Goal: Task Accomplishment & Management: Manage account settings

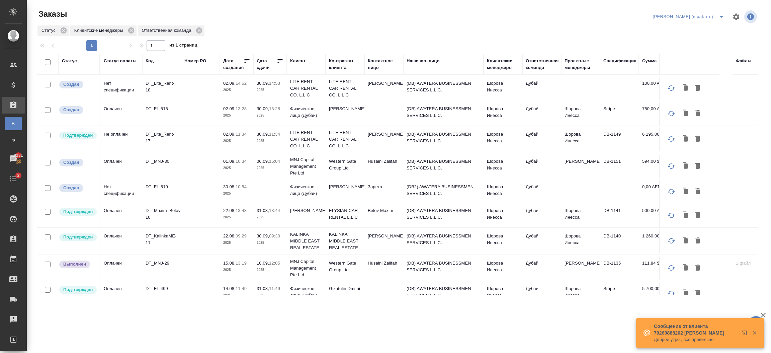
click at [461, 113] on td "(DB) AWATERA BUSINESSMEN SERVICES L.L.C." at bounding box center [443, 113] width 80 height 23
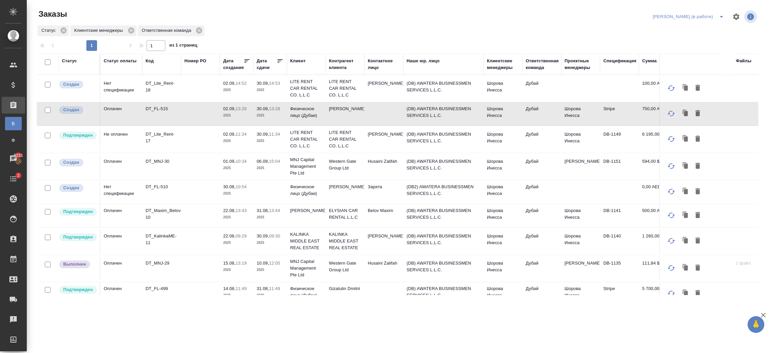
click at [461, 113] on td "(DB) AWATERA BUSINESSMEN SERVICES L.L.C." at bounding box center [443, 113] width 80 height 23
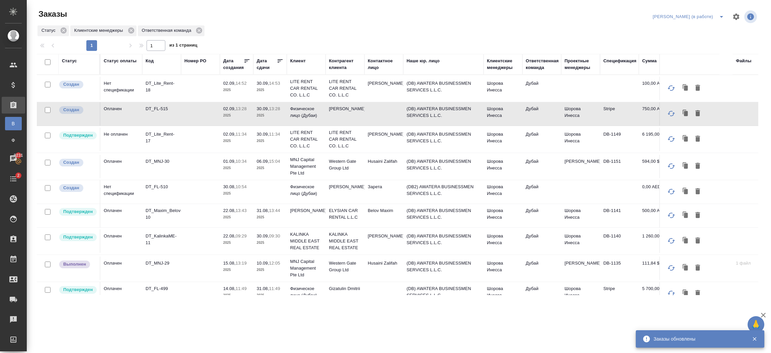
click at [372, 140] on td "Serebriakov Ilia" at bounding box center [383, 139] width 39 height 23
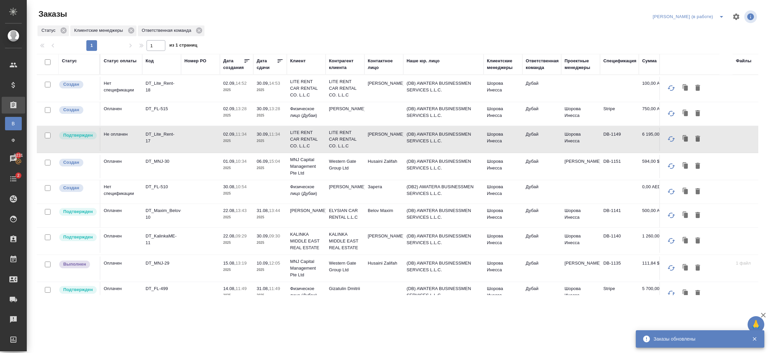
click at [372, 140] on td "Serebriakov Ilia" at bounding box center [383, 139] width 39 height 23
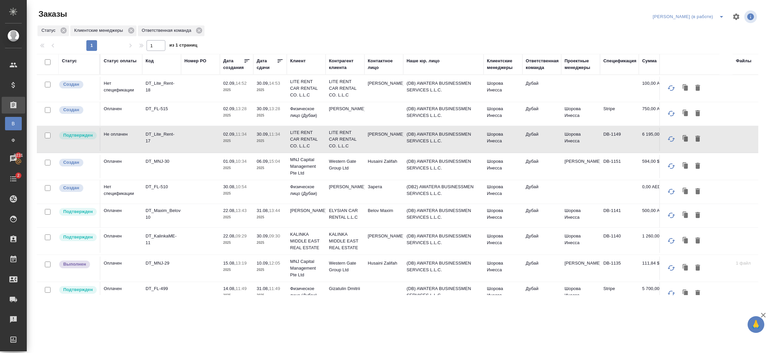
click at [433, 165] on td "(DB) AWATERA BUSINESSMEN SERVICES L.L.C." at bounding box center [443, 166] width 80 height 23
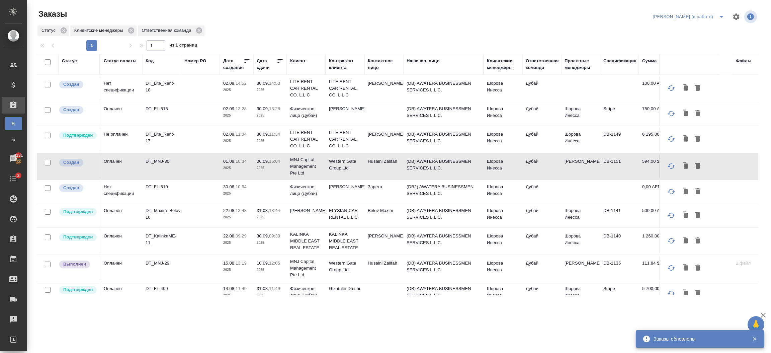
click at [514, 215] on td "Шорова Инесса" at bounding box center [503, 215] width 39 height 23
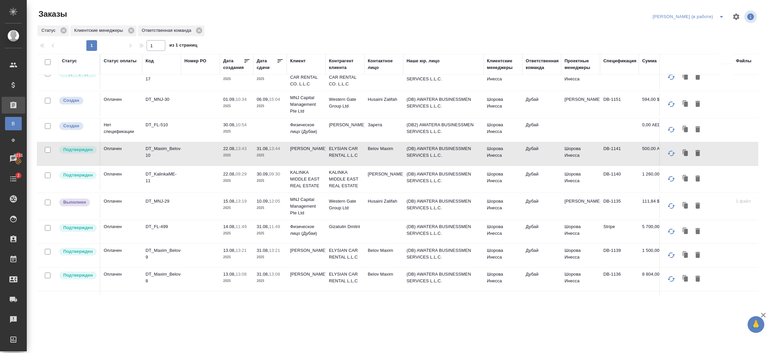
scroll to position [75, 0]
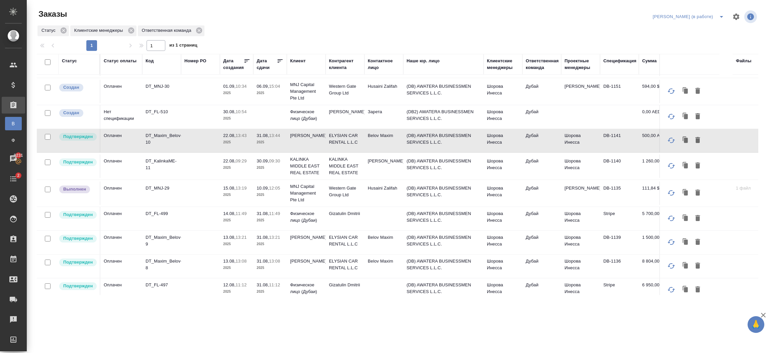
click at [381, 162] on td "Rumyantseva Ekaterina" at bounding box center [383, 165] width 39 height 23
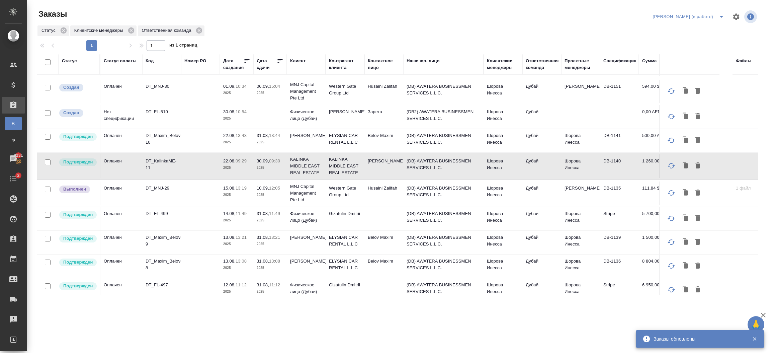
click at [377, 196] on td "Husaini Zalifah" at bounding box center [383, 192] width 39 height 23
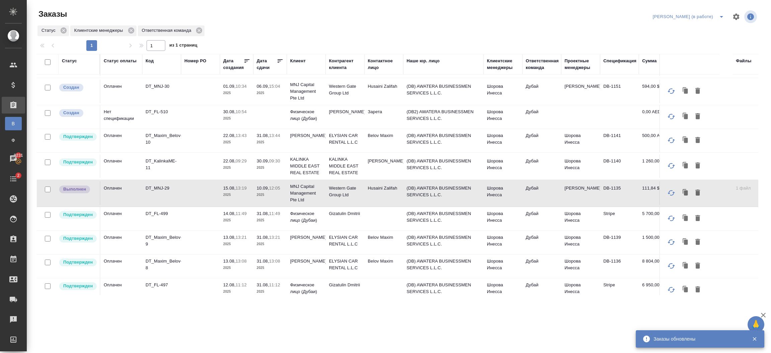
scroll to position [135, 0]
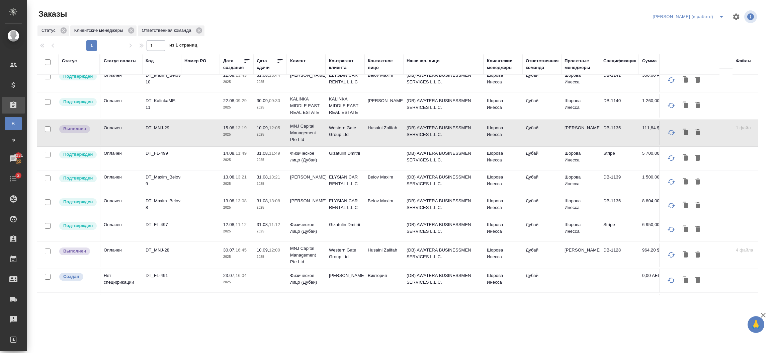
click at [389, 158] on td at bounding box center [383, 158] width 39 height 23
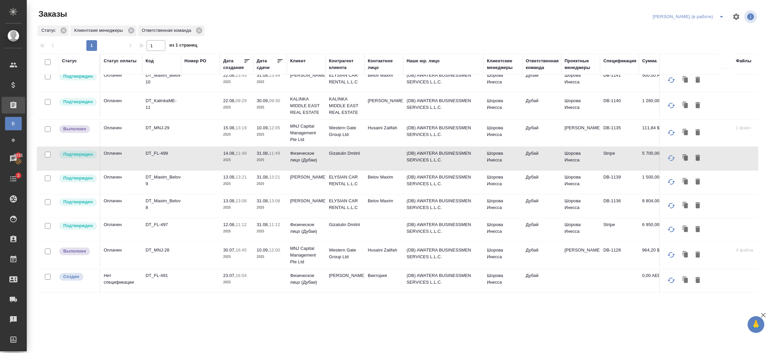
click at [335, 182] on p "ELYSIAN CAR RENTAL L.L.C" at bounding box center [345, 180] width 32 height 13
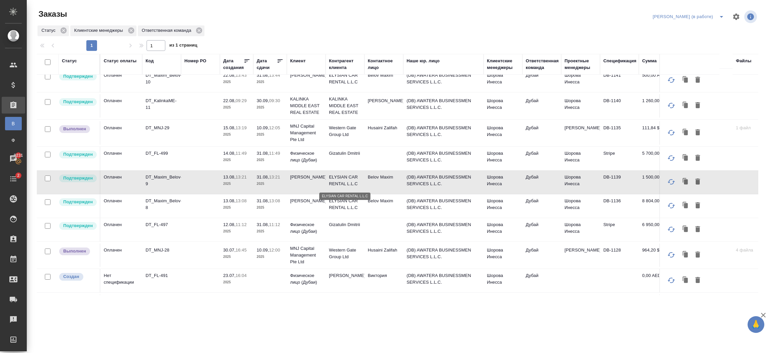
click at [335, 182] on p "ELYSIAN CAR RENTAL L.L.C" at bounding box center [345, 180] width 32 height 13
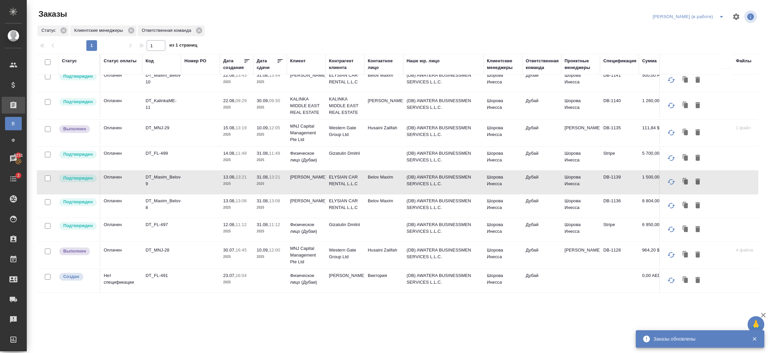
click at [340, 204] on p "ELYSIAN CAR RENTAL L.L.C" at bounding box center [345, 203] width 32 height 13
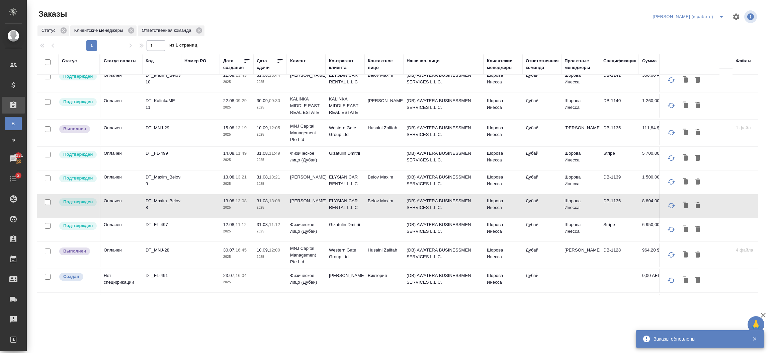
click at [340, 204] on p "ELYSIAN CAR RENTAL L.L.C" at bounding box center [345, 203] width 32 height 13
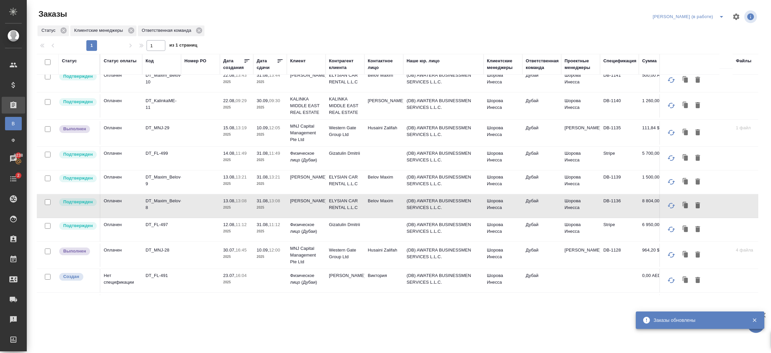
scroll to position [155, 0]
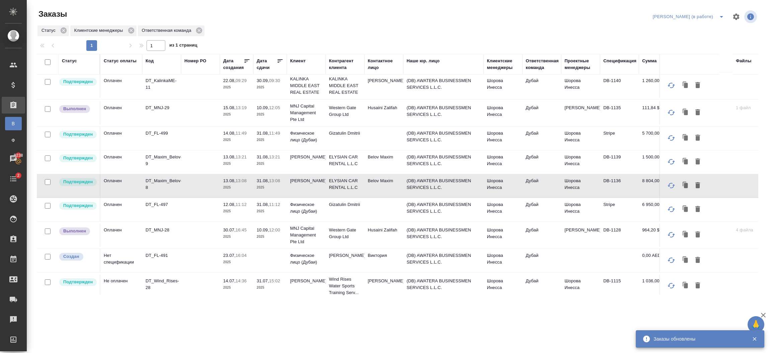
click at [240, 204] on p "11:12" at bounding box center [241, 204] width 11 height 5
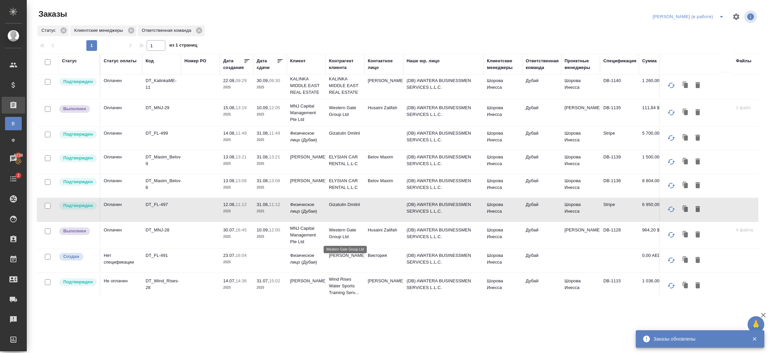
click at [330, 233] on p "Western Gate Group Ltd" at bounding box center [345, 233] width 32 height 13
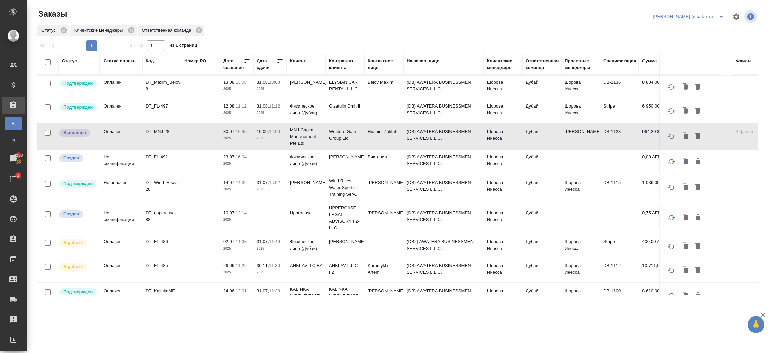
scroll to position [255, 0]
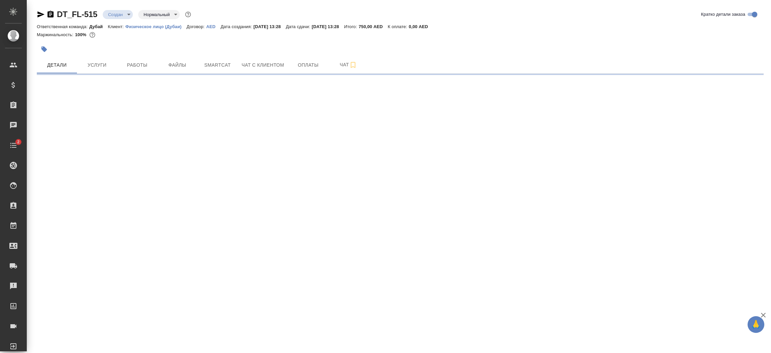
select select "RU"
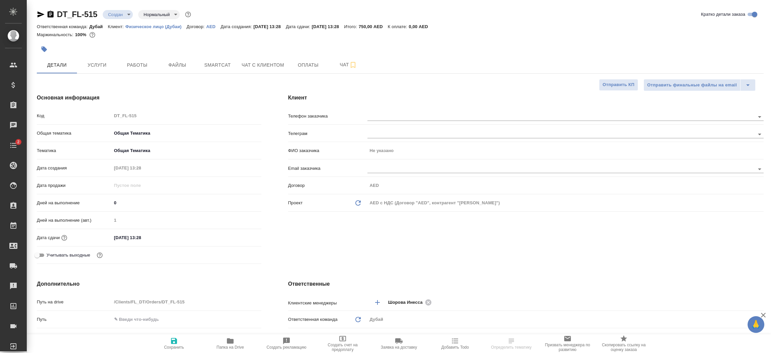
type textarea "x"
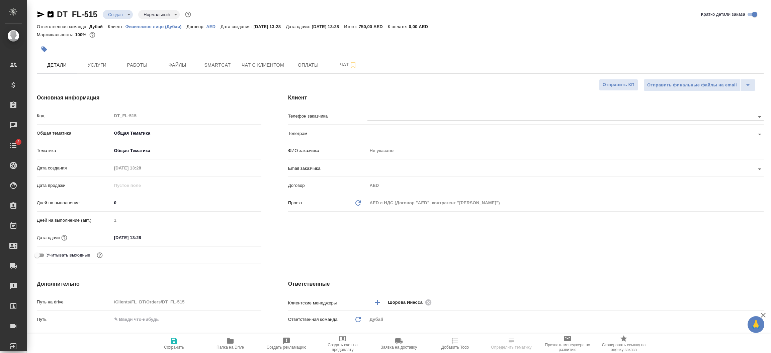
type textarea "x"
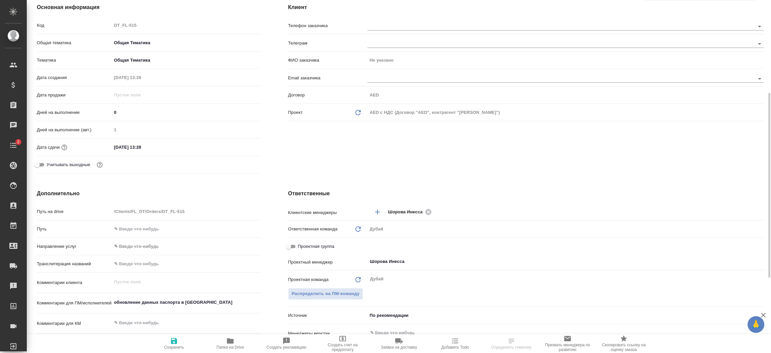
scroll to position [120, 0]
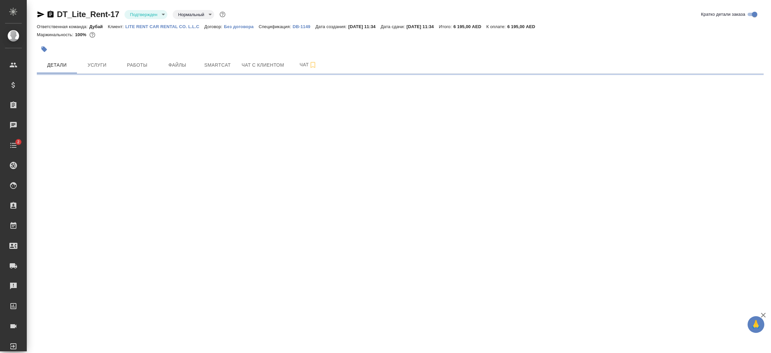
select select "RU"
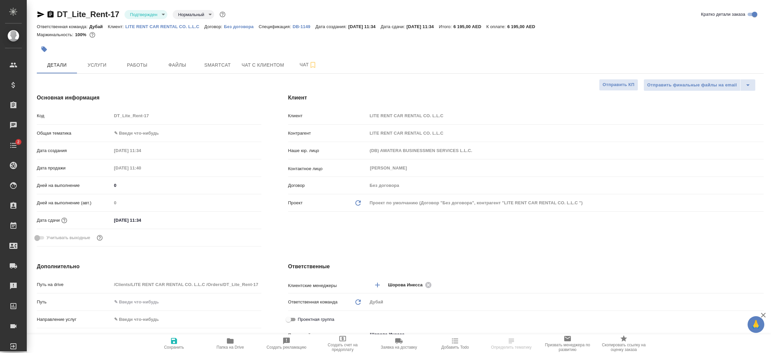
type textarea "x"
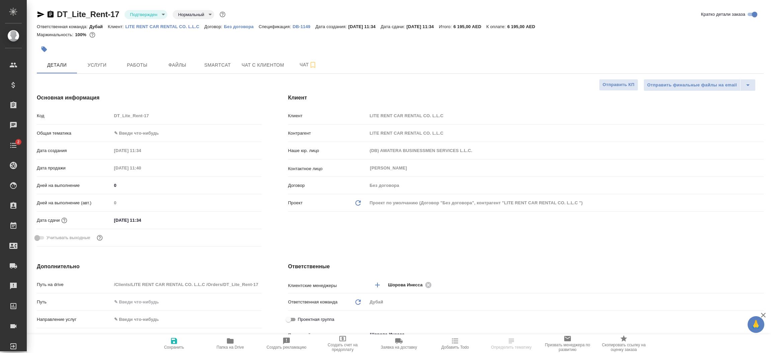
type textarea "x"
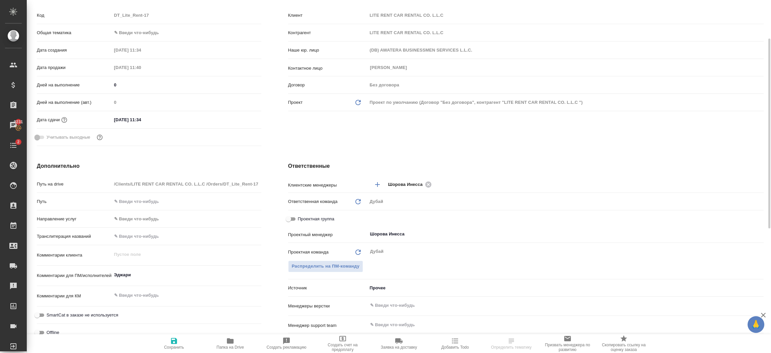
scroll to position [70, 0]
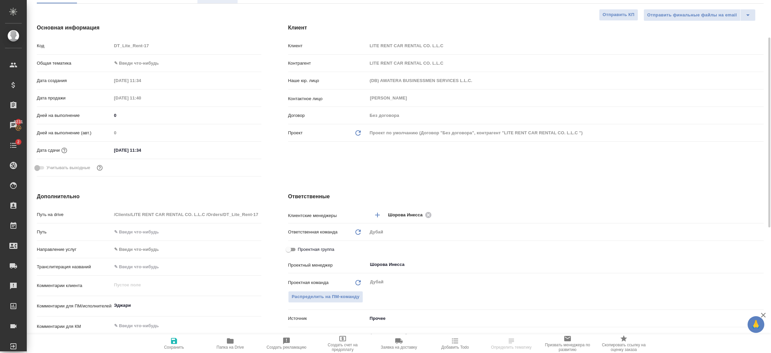
type textarea "x"
select select "RU"
type textarea "x"
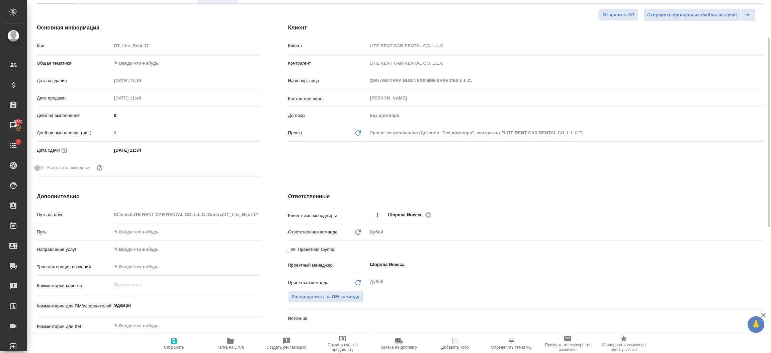
type textarea "x"
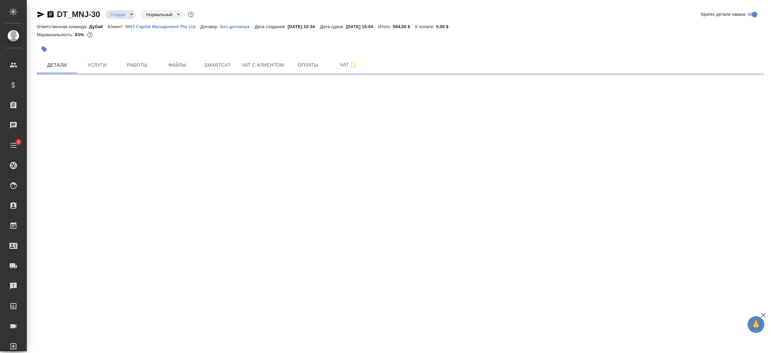
select select "RU"
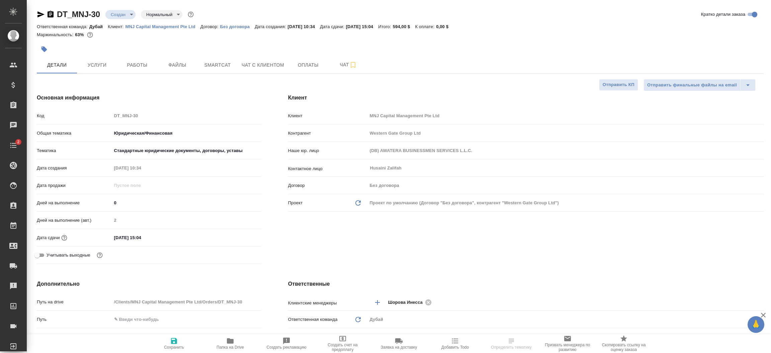
type textarea "x"
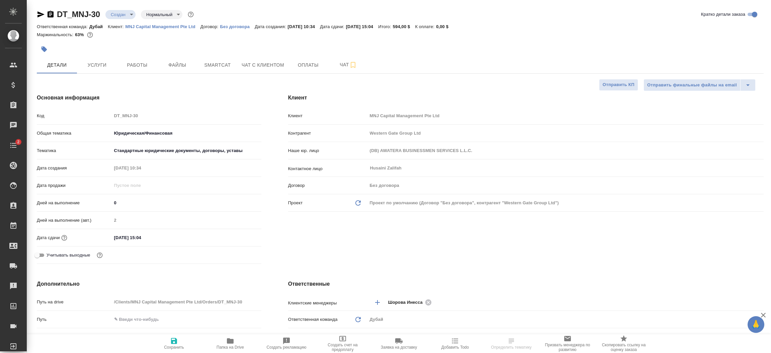
type textarea "x"
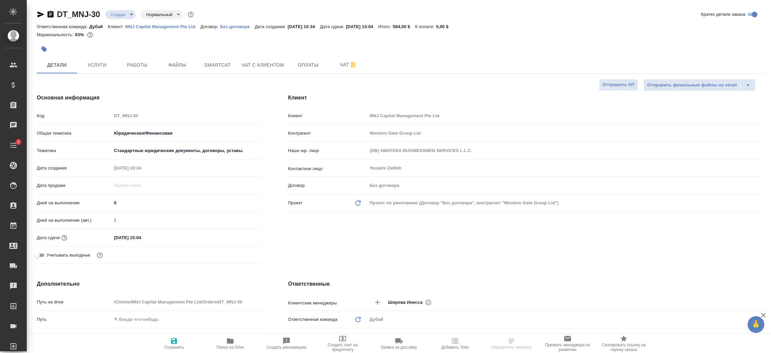
type textarea "x"
click at [444, 252] on div "Клиент Клиент MNJ Capital Management Pte Ltd Контрагент Western Gate Group Ltd …" at bounding box center [526, 179] width 502 height 199
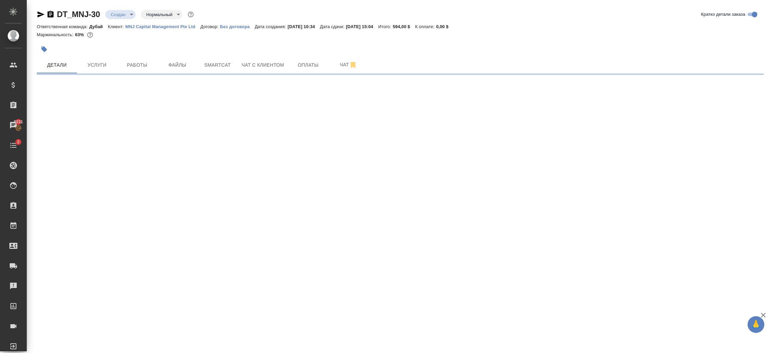
select select "RU"
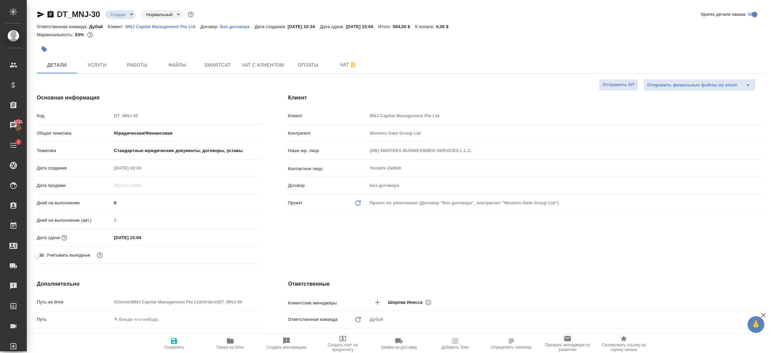
type textarea "x"
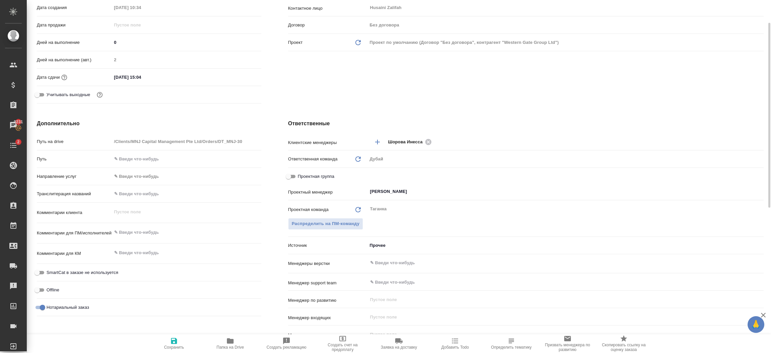
scroll to position [170, 0]
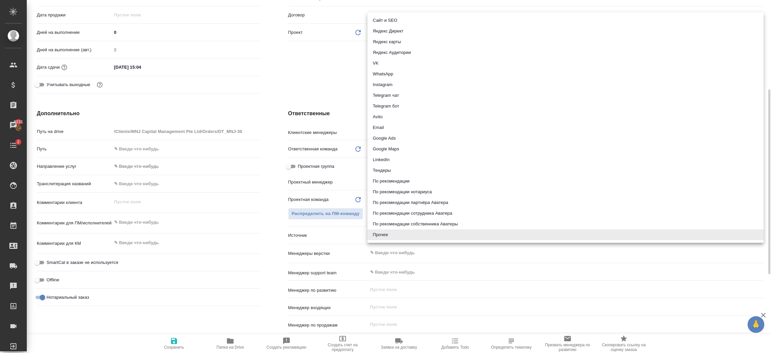
click at [372, 231] on body "🙏 .cls-1 fill:#fff; AWATERA Шорова Инесса i.shorova_kiev Клиенты Спецификации З…" at bounding box center [385, 176] width 771 height 353
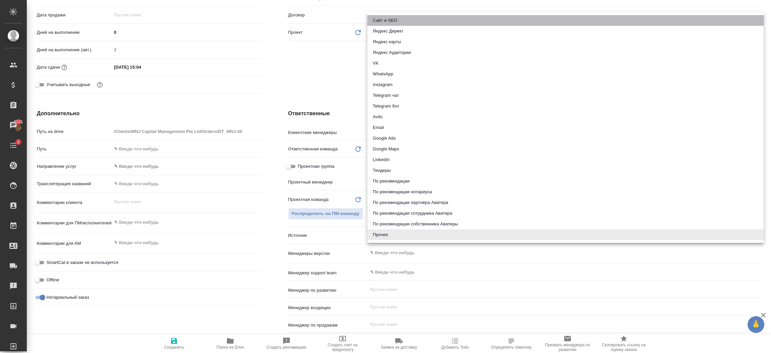
click at [394, 23] on li "Сайт и SEO" at bounding box center [565, 20] width 396 height 11
type textarea "x"
type input "seo"
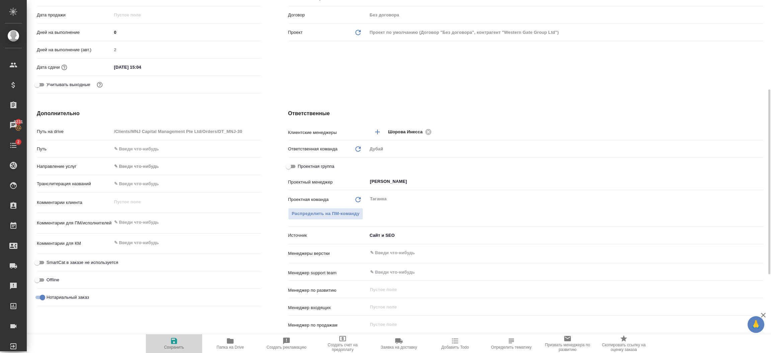
click at [182, 338] on span "Сохранить" at bounding box center [174, 343] width 48 height 13
type textarea "x"
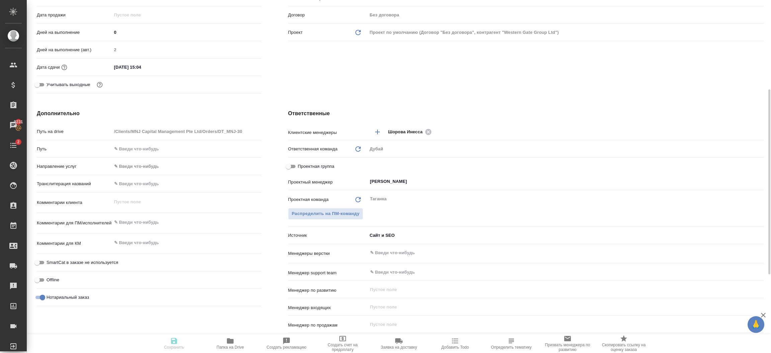
type textarea "x"
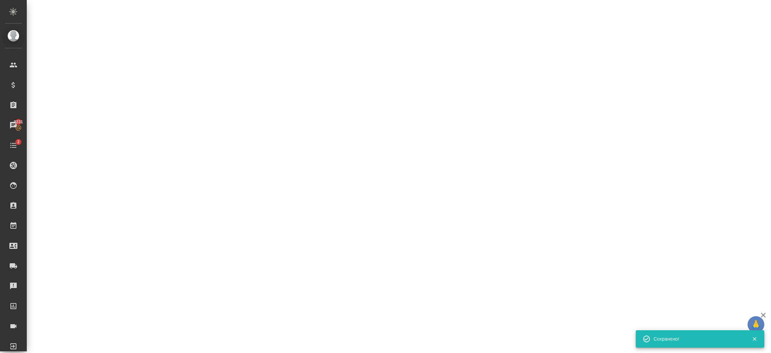
select select "RU"
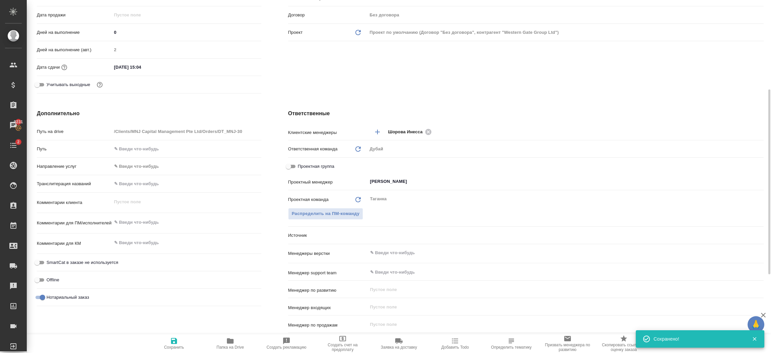
type textarea "x"
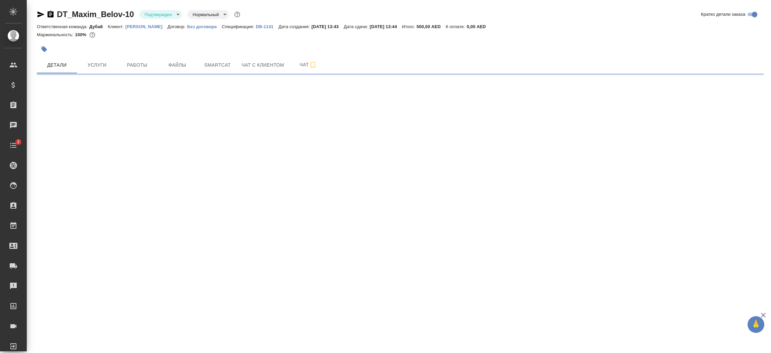
select select "RU"
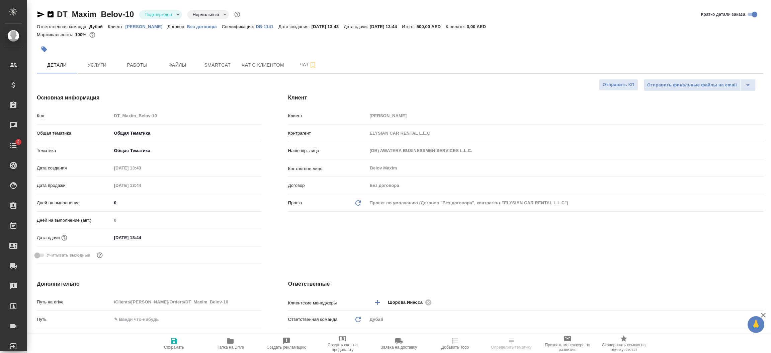
type textarea "x"
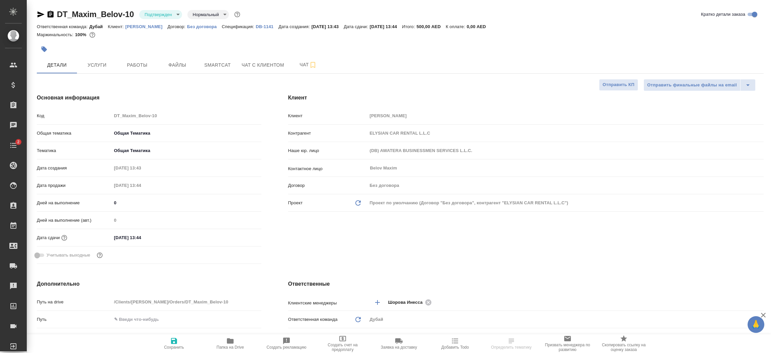
type textarea "x"
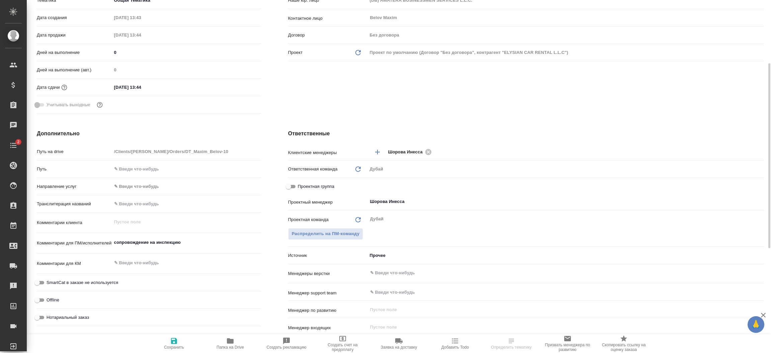
scroll to position [201, 0]
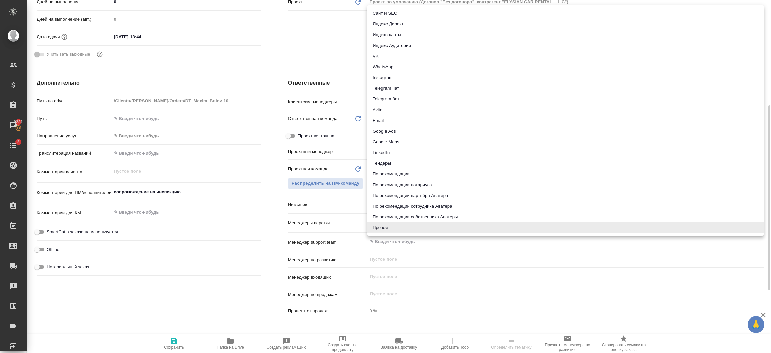
click at [386, 206] on body "🙏 .cls-1 fill:#fff; AWATERA Шорова Инесса i.shorova_kiev Клиенты Спецификации З…" at bounding box center [385, 176] width 771 height 353
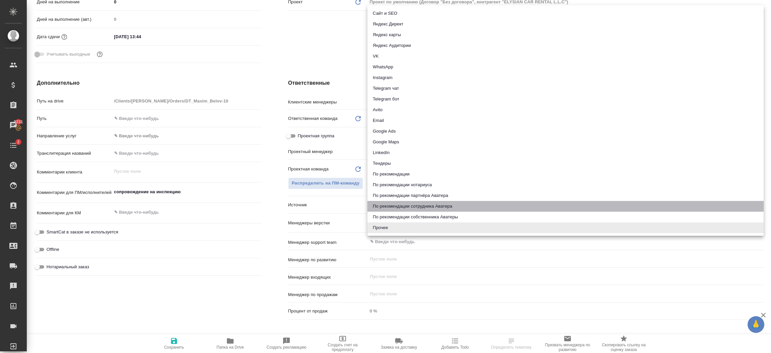
click at [469, 205] on li "По рекомендации сотрудника Аватера" at bounding box center [565, 206] width 396 height 11
type textarea "x"
type input "employeeRecommendation"
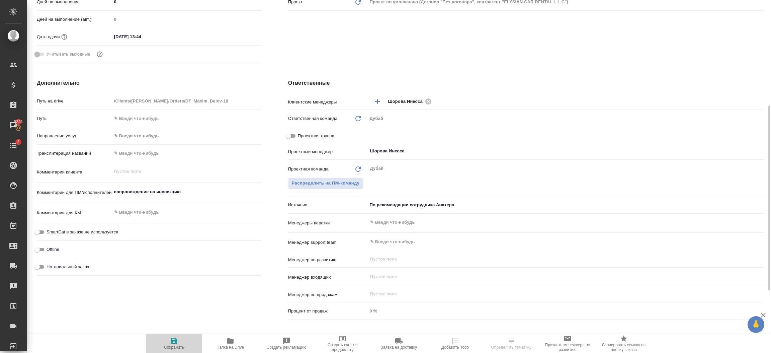
click at [174, 345] on span "Сохранить" at bounding box center [174, 347] width 20 height 5
type textarea "x"
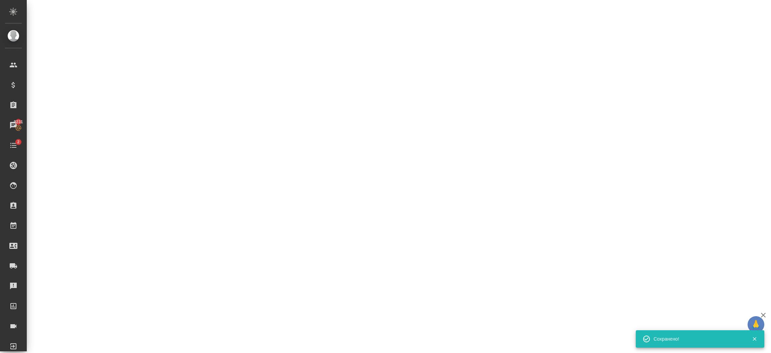
select select "RU"
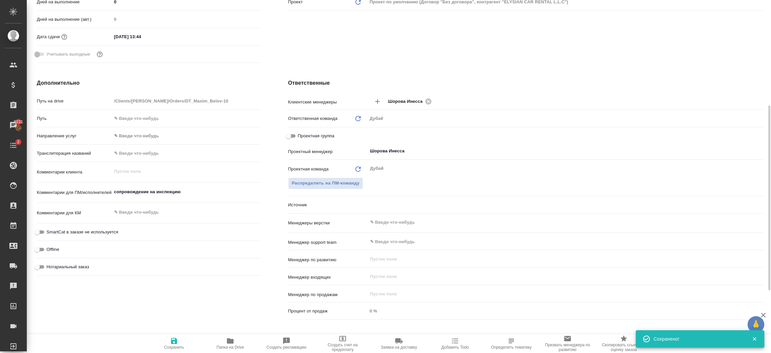
type textarea "x"
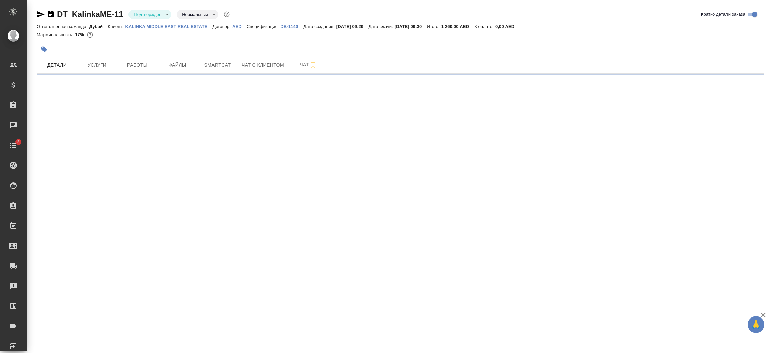
select select "RU"
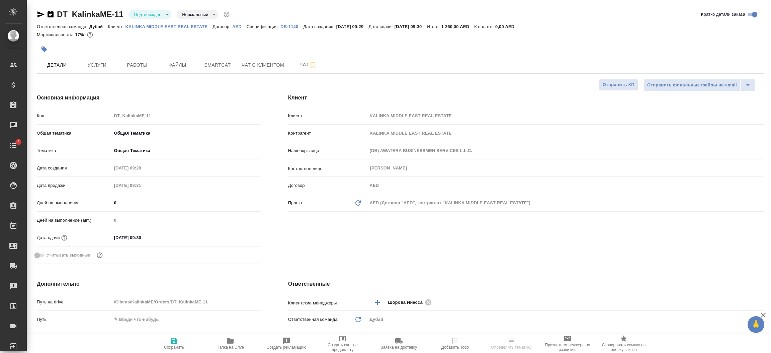
type textarea "x"
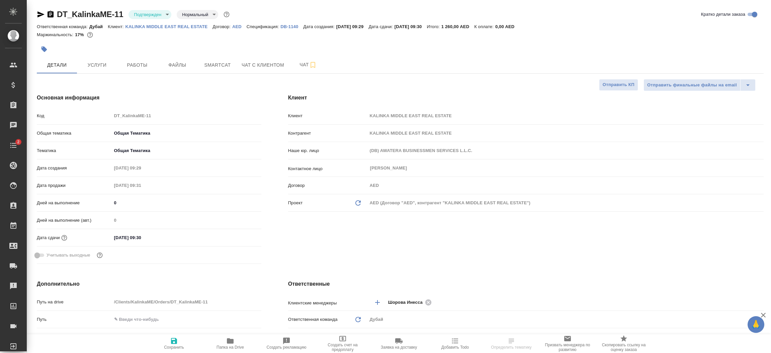
type textarea "x"
click at [405, 238] on div "Клиент Клиент KALINKA MIDDLE EAST REAL ESTATE Контрагент KALINKA MIDDLE EAST RE…" at bounding box center [526, 179] width 502 height 199
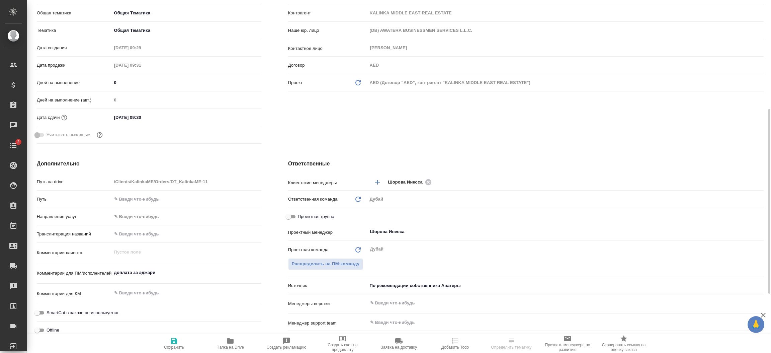
scroll to position [160, 0]
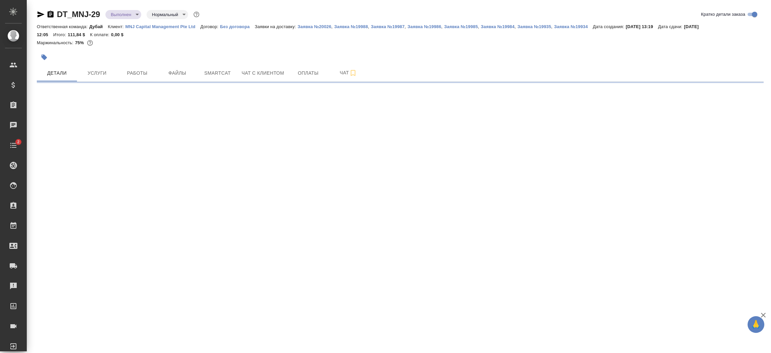
select select "RU"
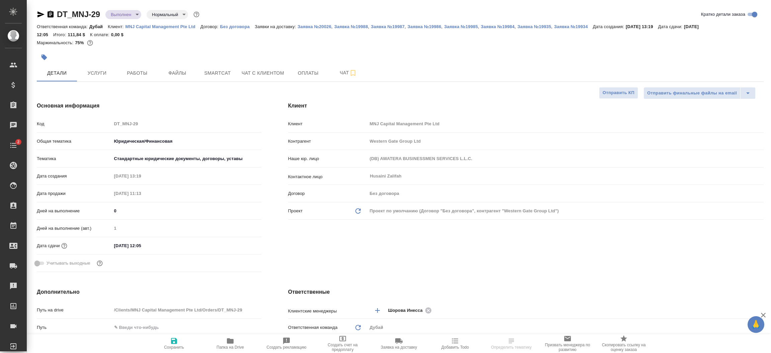
type textarea "x"
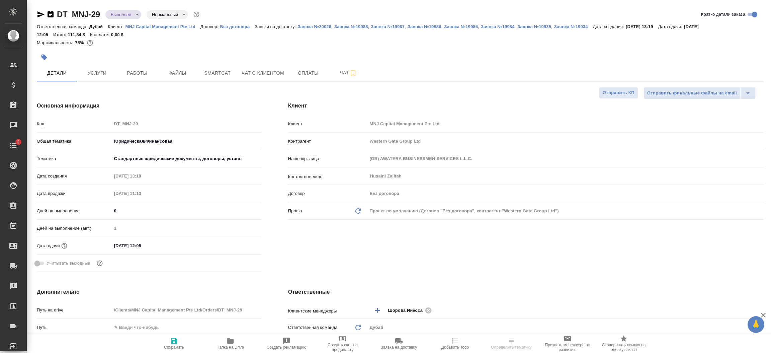
type textarea "x"
click at [430, 253] on div "Клиент Клиент MNJ Capital Management Pte Ltd Контрагент Western Gate Group Ltd …" at bounding box center [526, 187] width 502 height 199
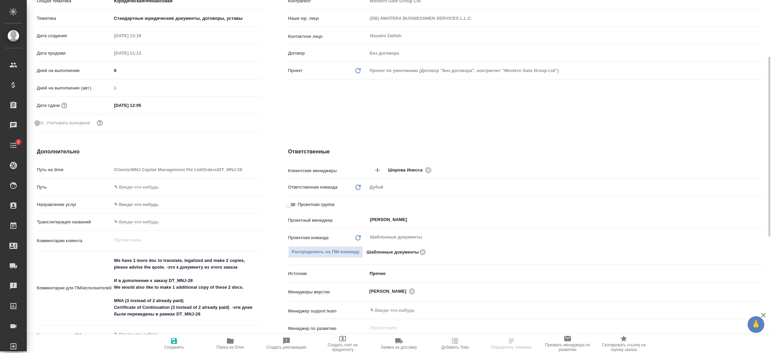
scroll to position [181, 0]
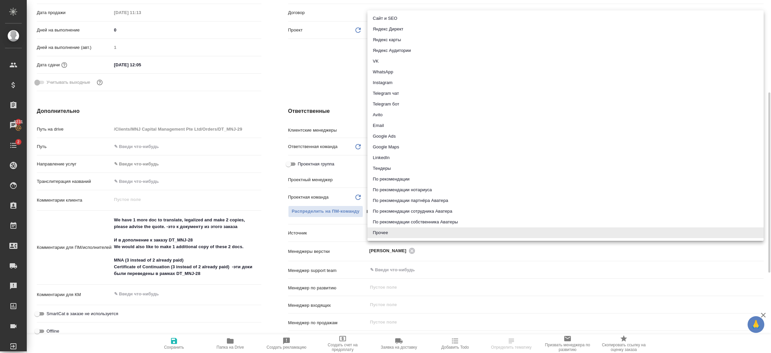
click at [385, 233] on body "🙏 .cls-1 fill:#fff; AWATERA [PERSON_NAME].shorova_kiev Клиенты Спецификации Зак…" at bounding box center [385, 176] width 771 height 353
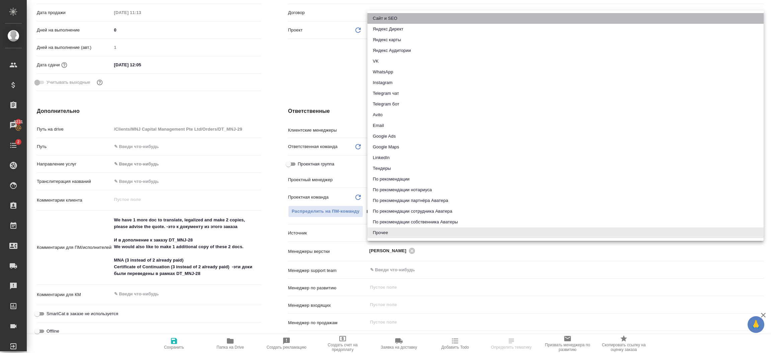
click at [401, 14] on li "Сайт и SEO" at bounding box center [565, 18] width 396 height 11
type textarea "x"
type input "seo"
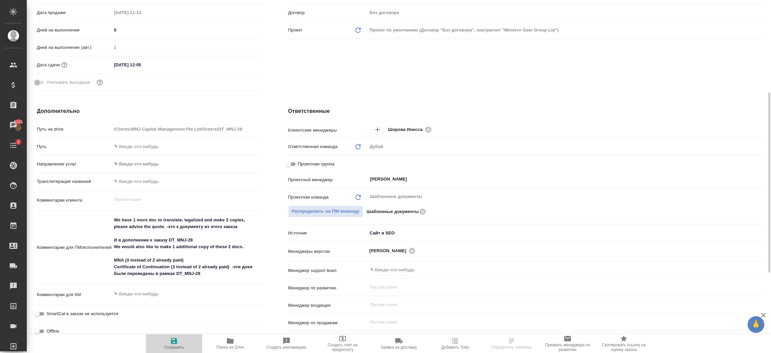
click at [176, 342] on icon "button" at bounding box center [174, 341] width 6 height 6
type textarea "x"
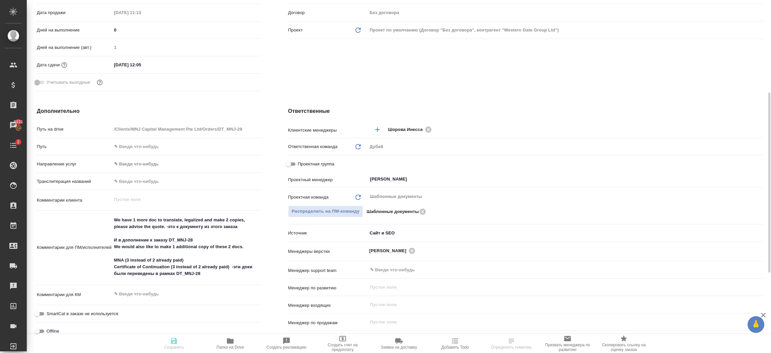
type textarea "x"
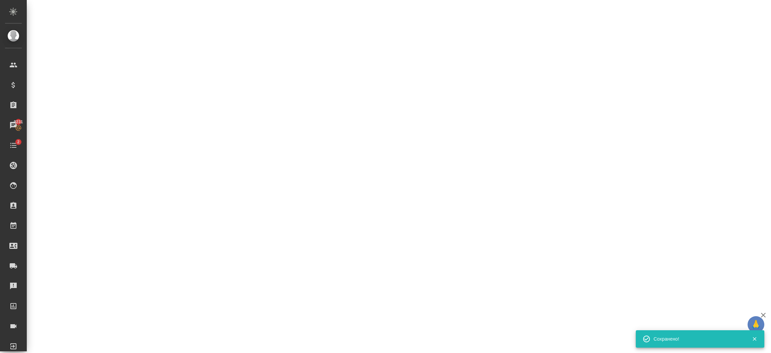
select select "RU"
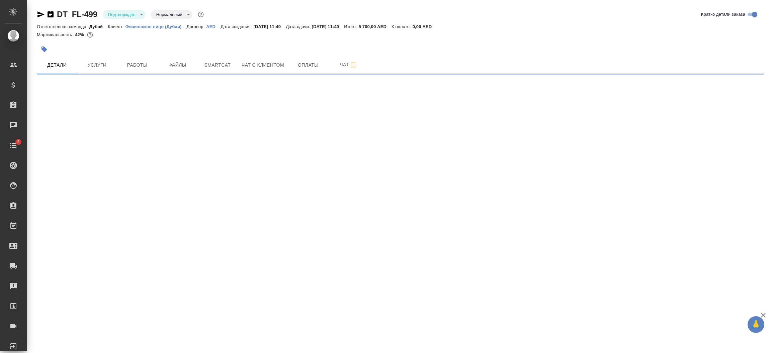
select select "RU"
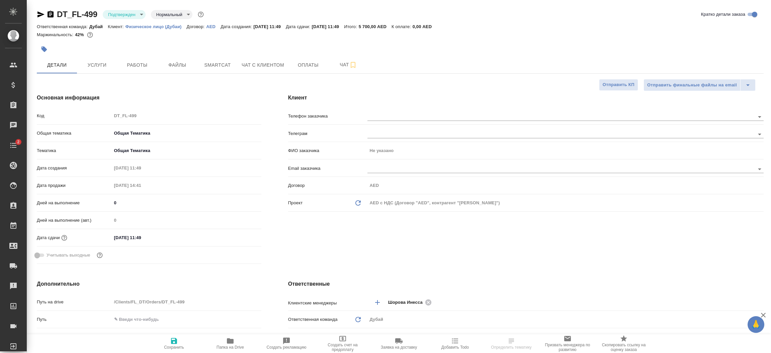
type textarea "x"
click at [366, 258] on div "Клиент Телефон заказчика [PERSON_NAME] заказчика Не указано Email заказчика Дог…" at bounding box center [526, 179] width 502 height 199
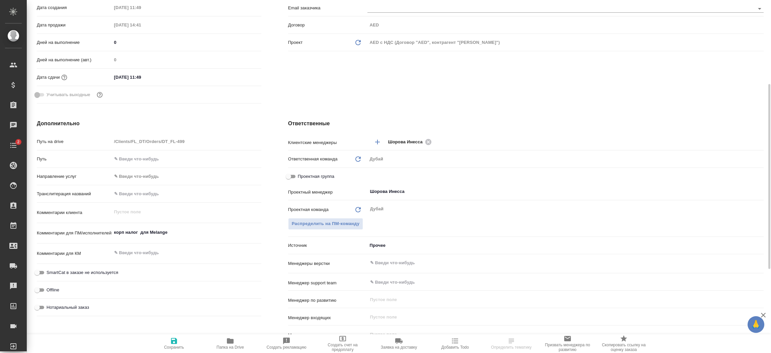
scroll to position [211, 0]
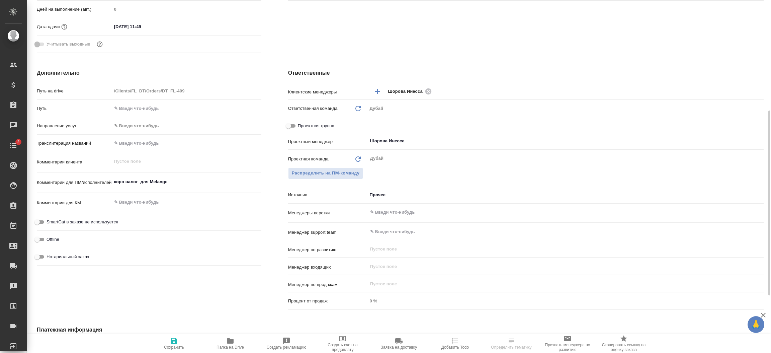
type textarea "x"
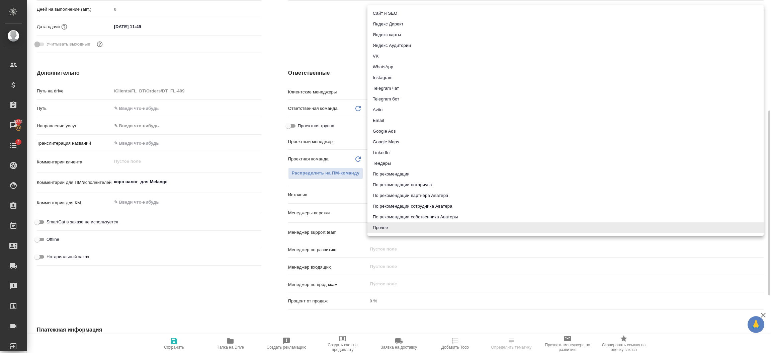
click at [389, 195] on body "🙏 .cls-1 fill:#fff; AWATERA [PERSON_NAME].shorova_kiev Клиенты Спецификации Зак…" at bounding box center [385, 176] width 771 height 353
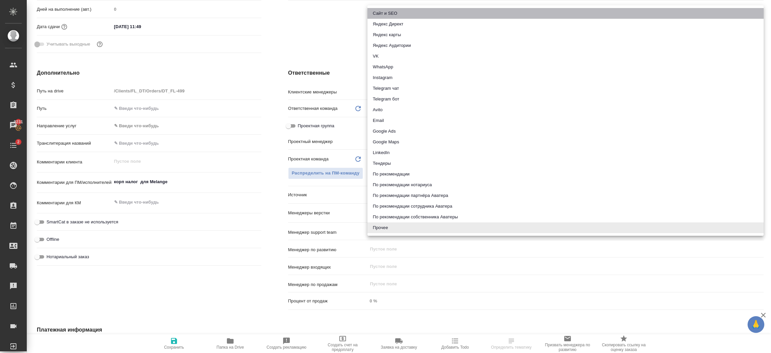
click at [399, 14] on li "Сайт и SEO" at bounding box center [565, 13] width 396 height 11
type textarea "x"
type input "seo"
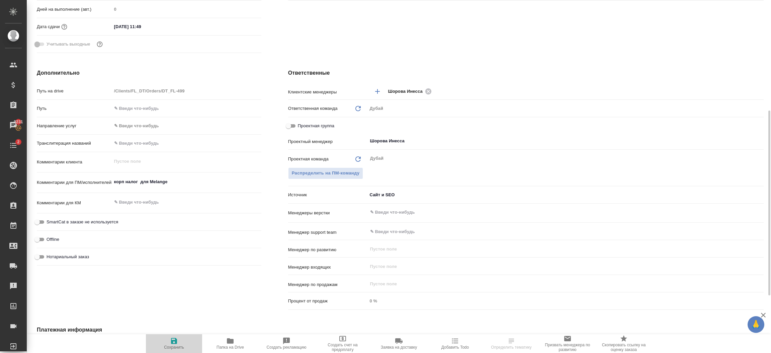
click at [166, 339] on span "Сохранить" at bounding box center [174, 343] width 48 height 13
type textarea "x"
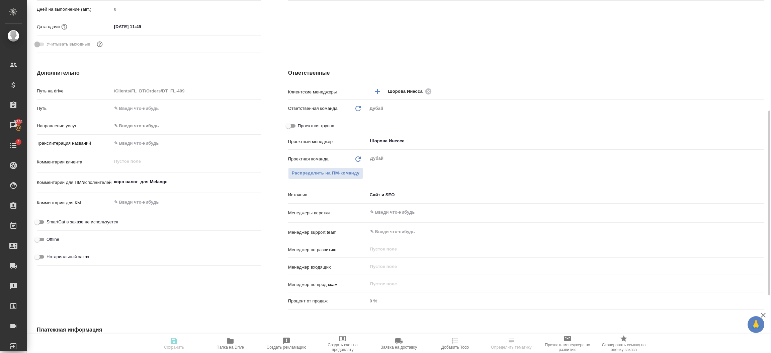
type textarea "x"
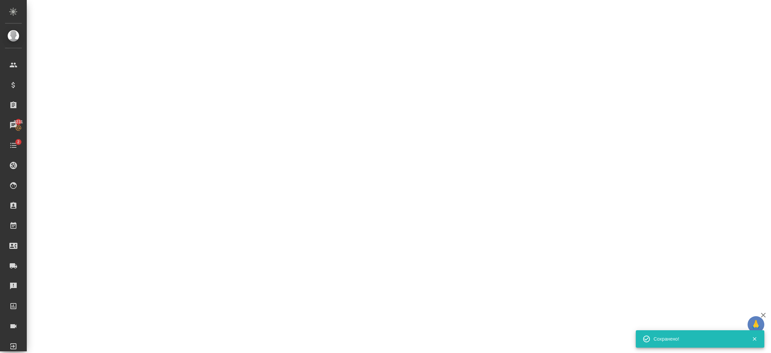
select select "RU"
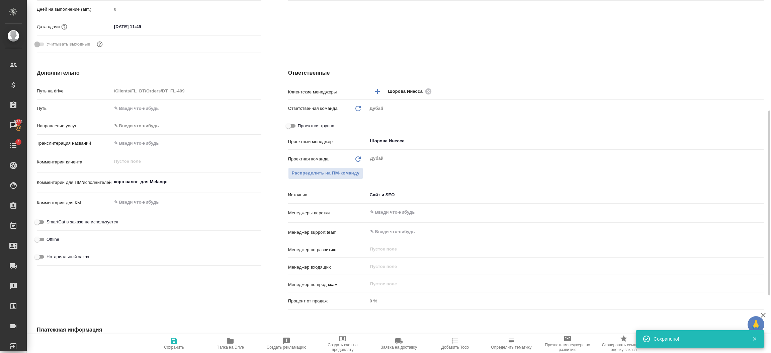
type textarea "x"
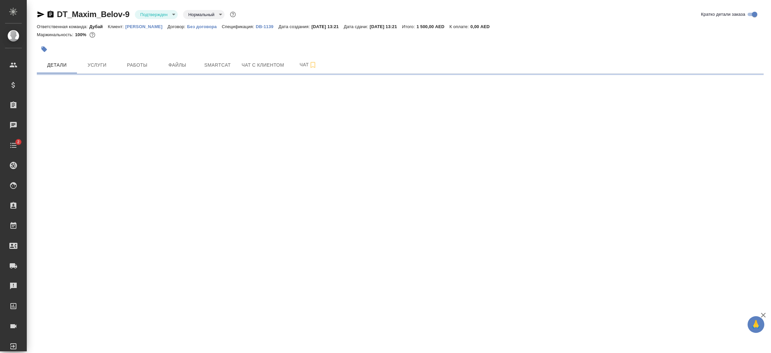
select select "RU"
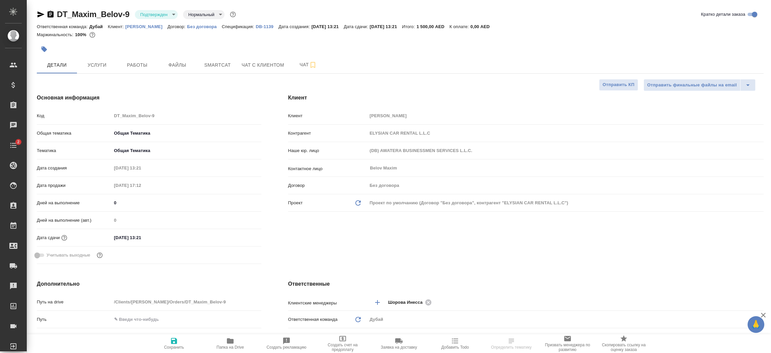
type textarea "x"
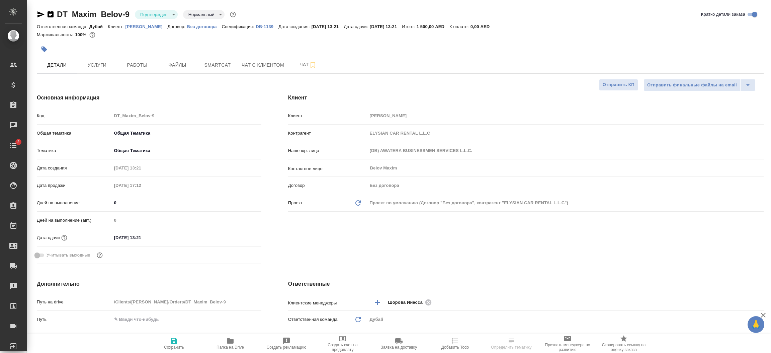
type textarea "x"
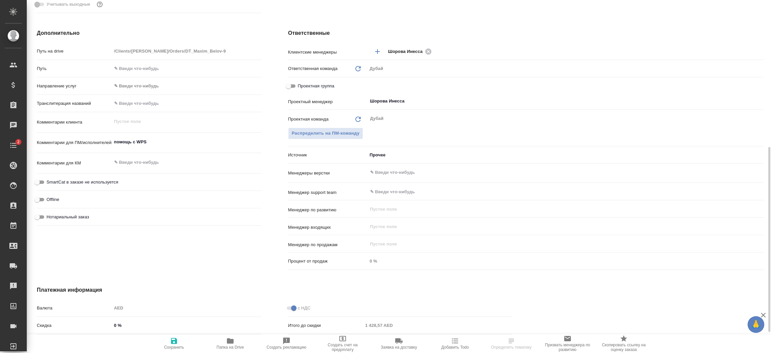
scroll to position [261, 0]
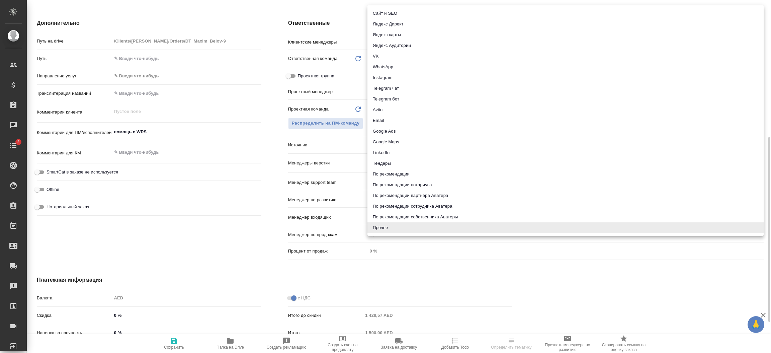
click at [395, 140] on body "🙏 .cls-1 fill:#fff; AWATERA Шорова Инесса i.shorova_kiev Клиенты Спецификации З…" at bounding box center [385, 176] width 771 height 353
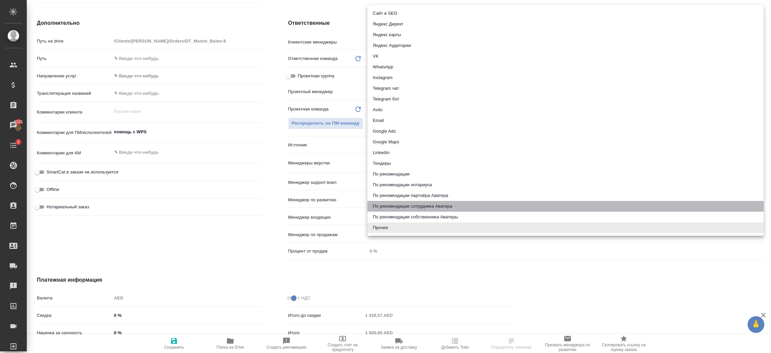
click at [440, 208] on li "По рекомендации сотрудника Аватера" at bounding box center [565, 206] width 396 height 11
type textarea "x"
type input "employeeRecommendation"
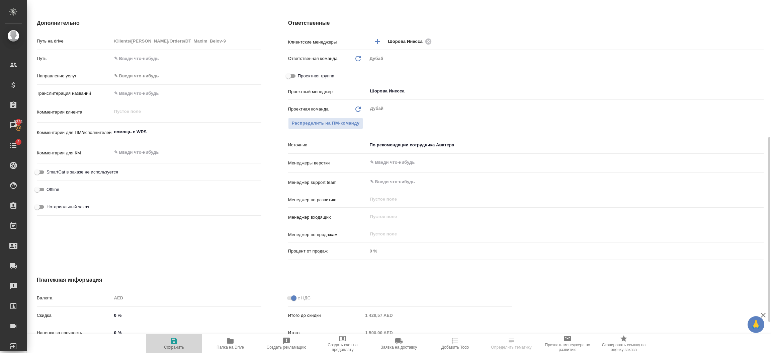
click at [165, 347] on span "Сохранить" at bounding box center [174, 347] width 20 height 5
type textarea "x"
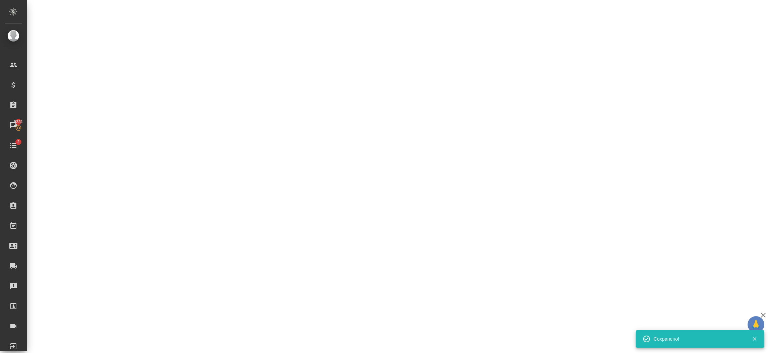
select select "RU"
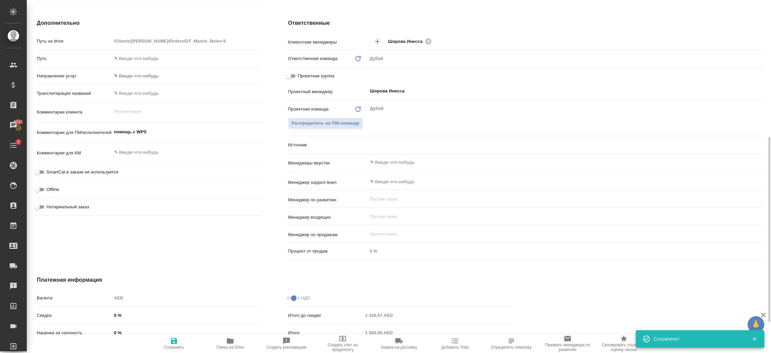
type textarea "x"
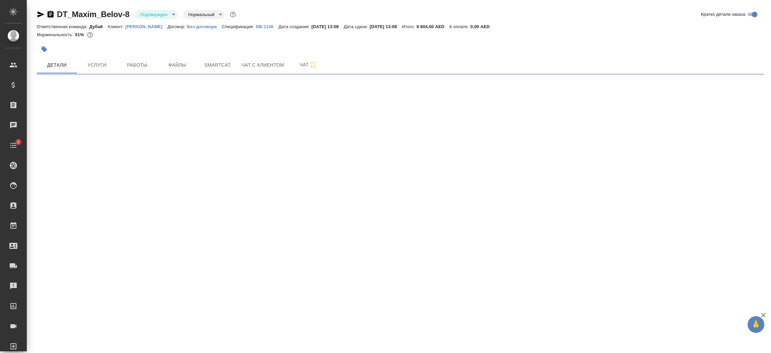
select select "RU"
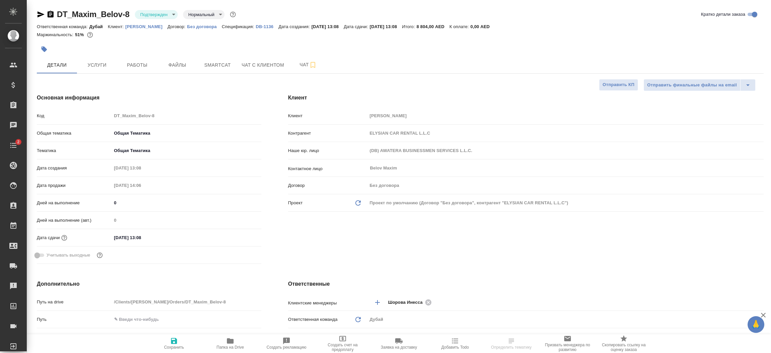
type textarea "x"
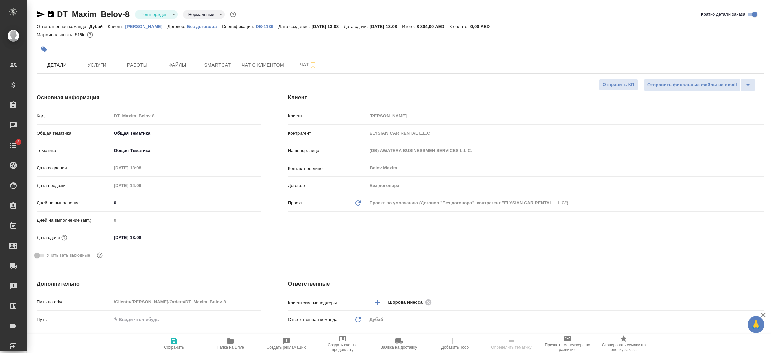
type textarea "x"
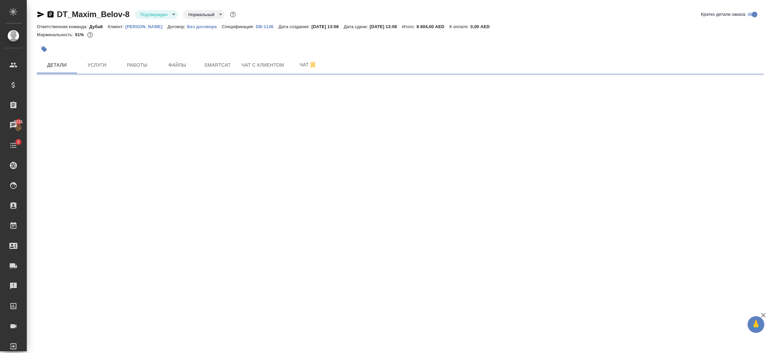
select select "RU"
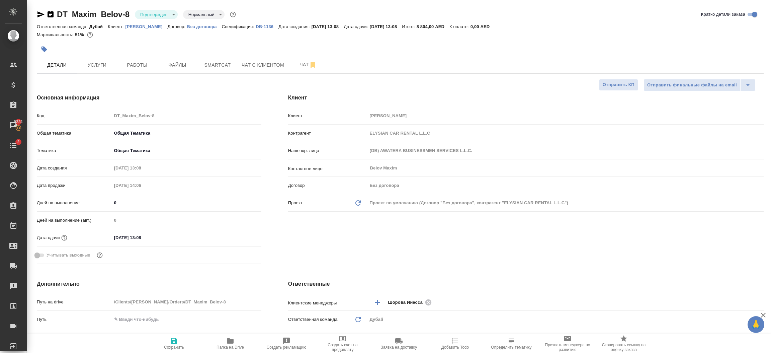
type textarea "x"
click at [362, 230] on div "[PERSON_NAME] [PERSON_NAME] Контрагент ELYSIAN CAR RENTAL L.L.C Наше юр. лицо (…" at bounding box center [526, 179] width 502 height 199
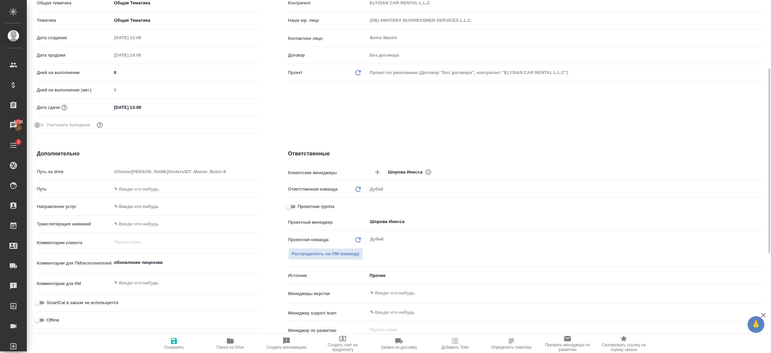
scroll to position [181, 0]
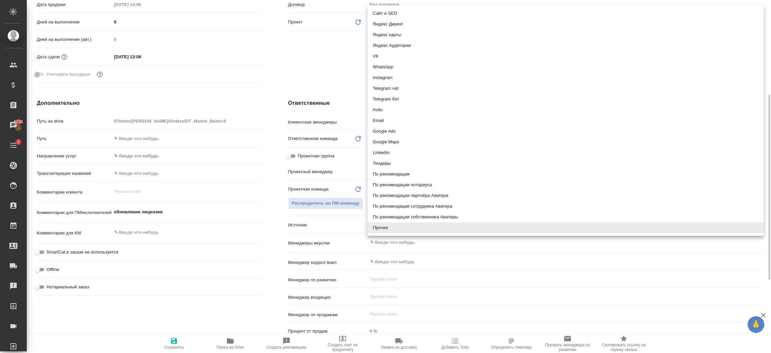
click at [391, 227] on body "🙏 .cls-1 fill:#fff; AWATERA [PERSON_NAME].shorova_kiev Клиенты Спецификации Зак…" at bounding box center [385, 176] width 771 height 353
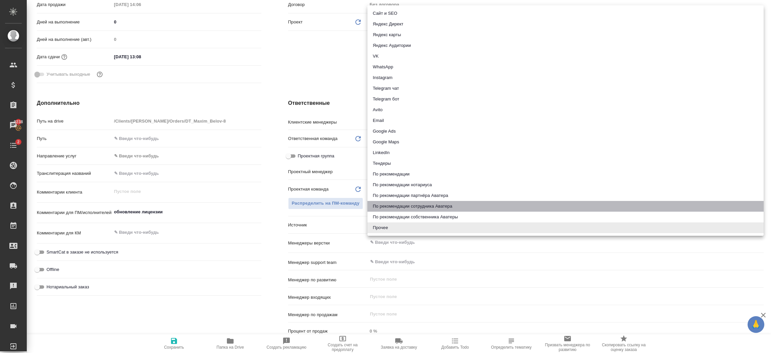
click at [436, 205] on li "По рекомендации сотрудника Аватера" at bounding box center [565, 206] width 396 height 11
type textarea "x"
type input "employeeRecommendation"
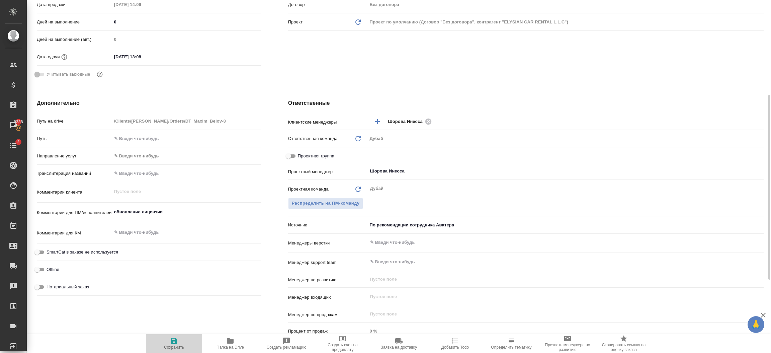
click at [174, 343] on icon "button" at bounding box center [174, 341] width 8 height 8
type textarea "x"
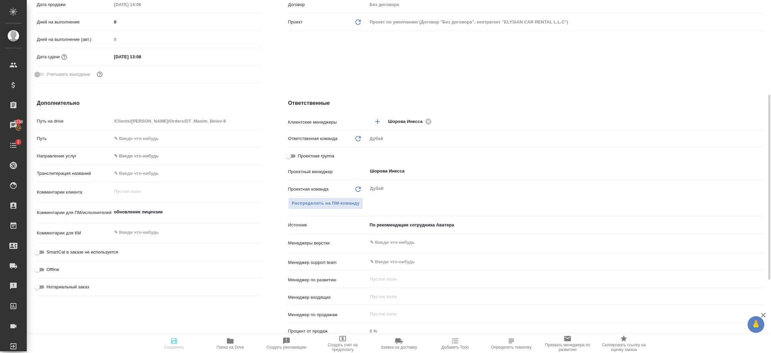
type textarea "x"
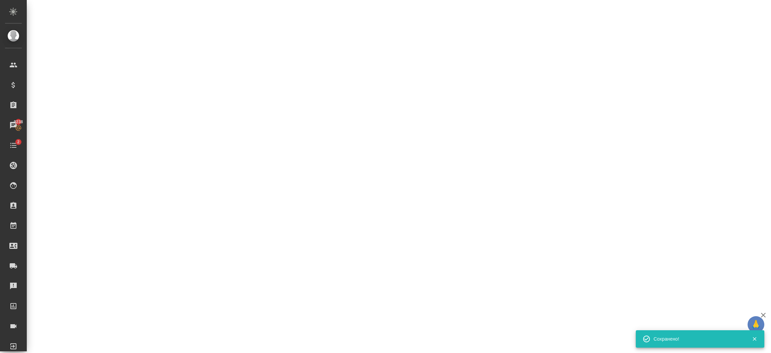
select select "RU"
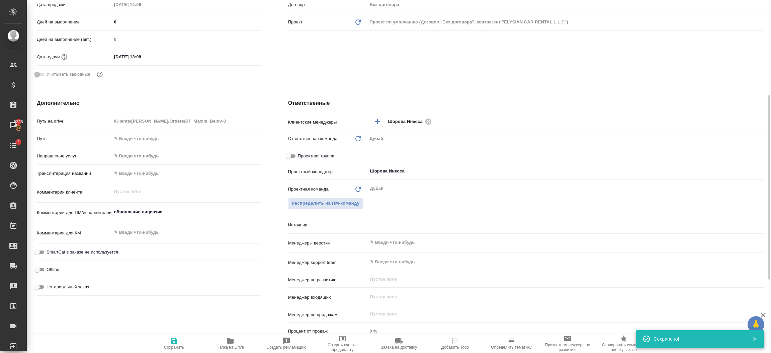
type textarea "x"
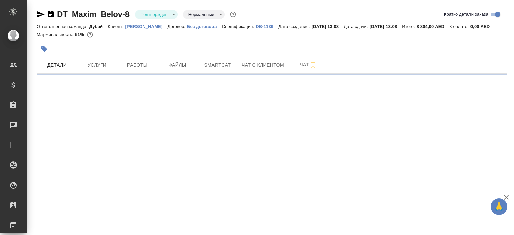
select select "RU"
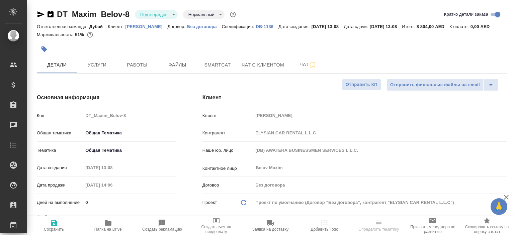
type textarea "x"
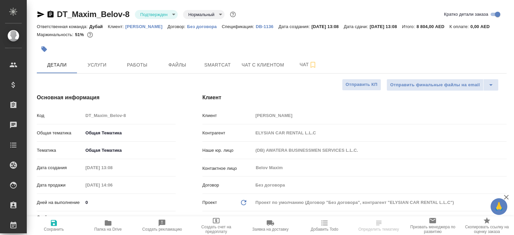
type textarea "x"
select select "RU"
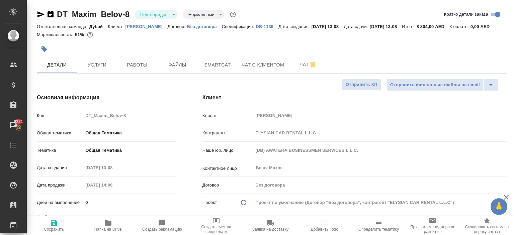
type textarea "x"
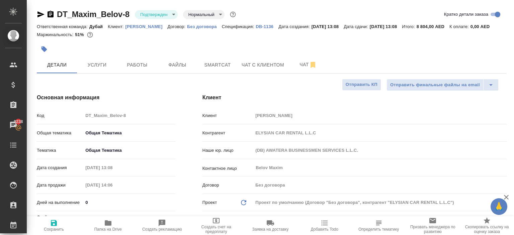
type textarea "x"
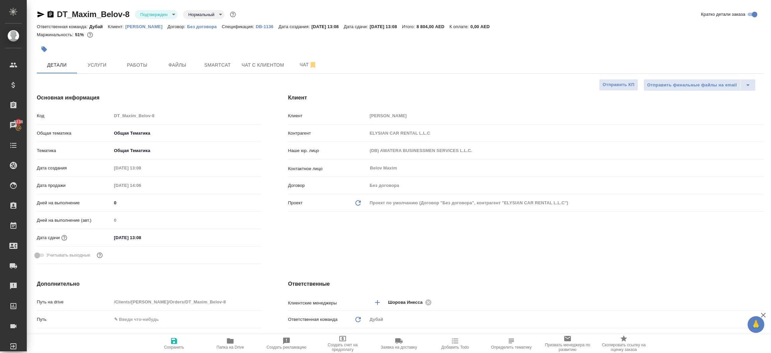
type textarea "x"
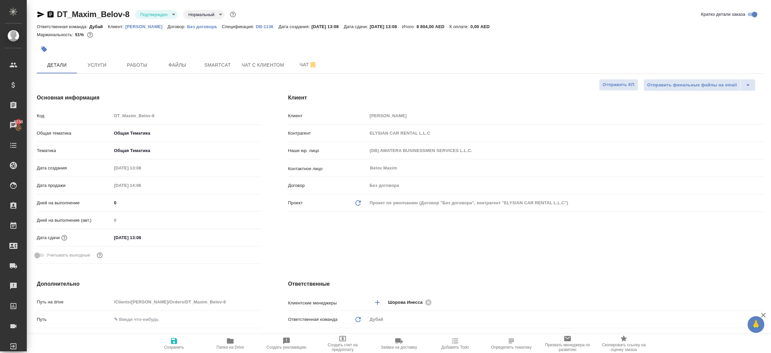
type textarea "x"
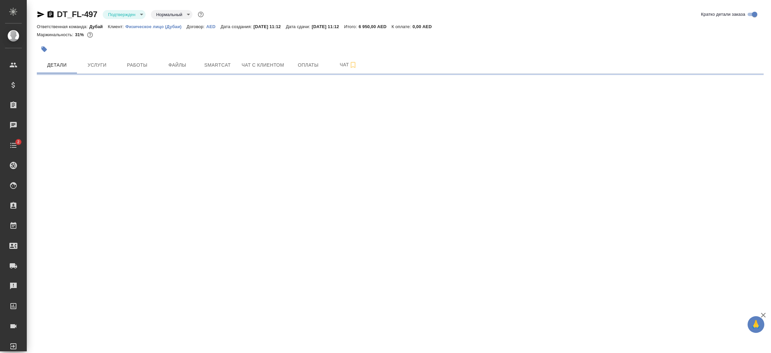
select select "RU"
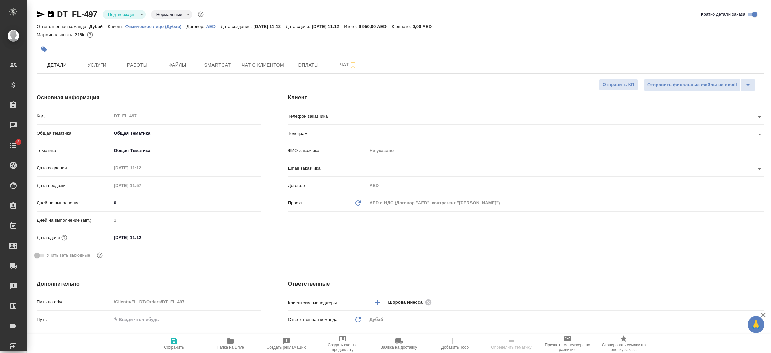
type textarea "x"
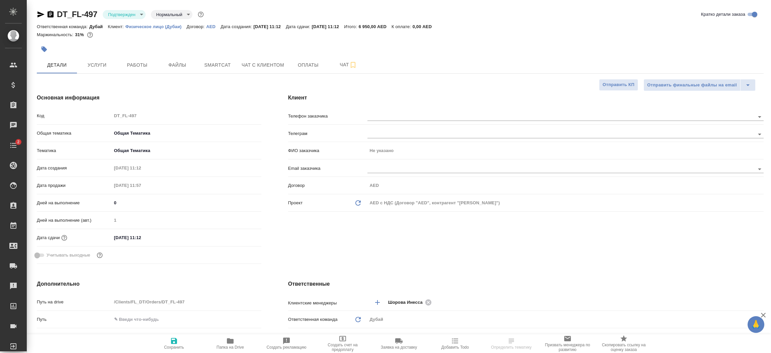
type textarea "x"
click at [289, 244] on div "Клиент Телефон заказчика Телеграм ФИО заказчика Не указано Email заказчика Дого…" at bounding box center [526, 179] width 502 height 199
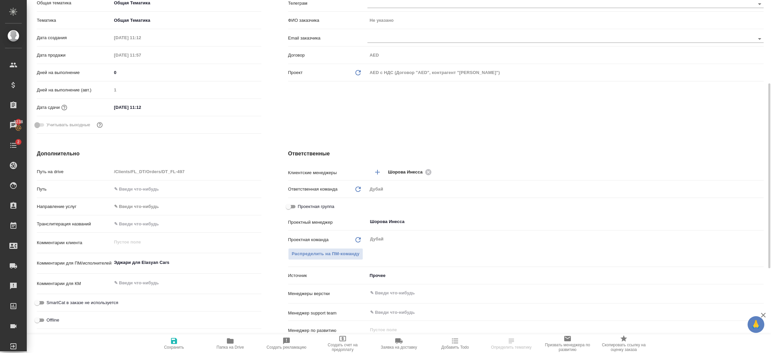
scroll to position [140, 0]
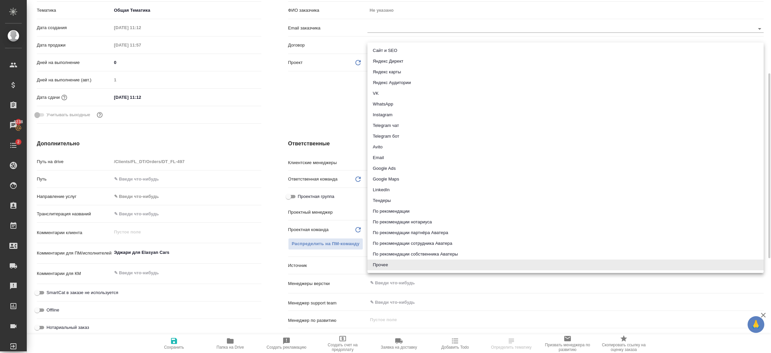
click at [392, 265] on body "🙏 .cls-1 fill:#fff; AWATERA Шорова Инесса i.shorova_kiev Клиенты Спецификации З…" at bounding box center [385, 176] width 771 height 353
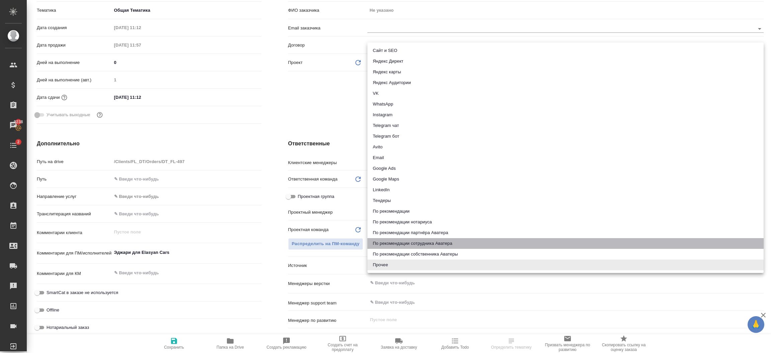
click at [447, 242] on li "По рекомендации сотрудника Аватера" at bounding box center [565, 243] width 396 height 11
type textarea "x"
type input "employeeRecommendation"
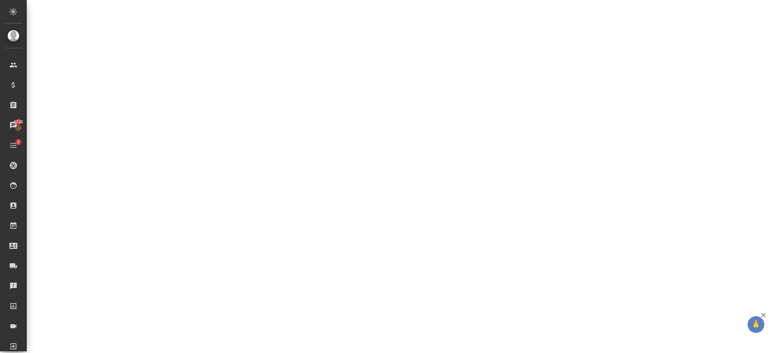
click at [174, 339] on div ".cls-1 fill:#fff; AWATERA Шорова Инесса i.shorova_kiev Клиенты Спецификации Зак…" at bounding box center [385, 176] width 771 height 353
select select "RU"
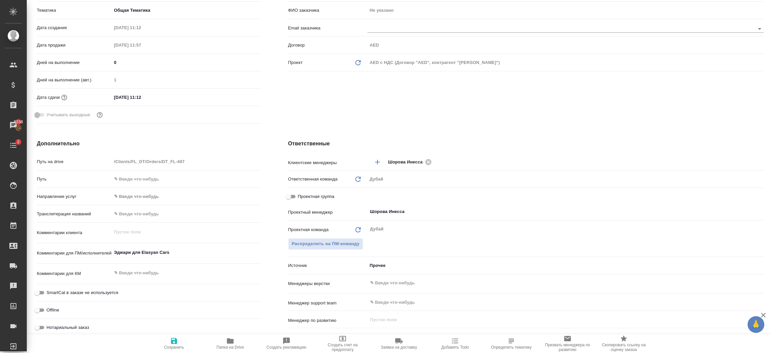
type textarea "x"
click at [174, 339] on icon "button" at bounding box center [174, 341] width 8 height 8
type textarea "x"
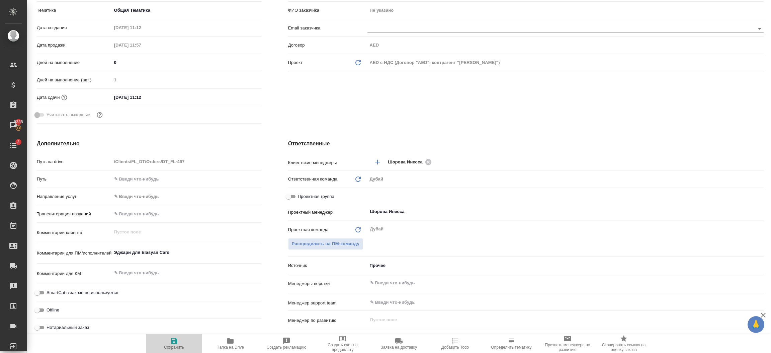
type textarea "x"
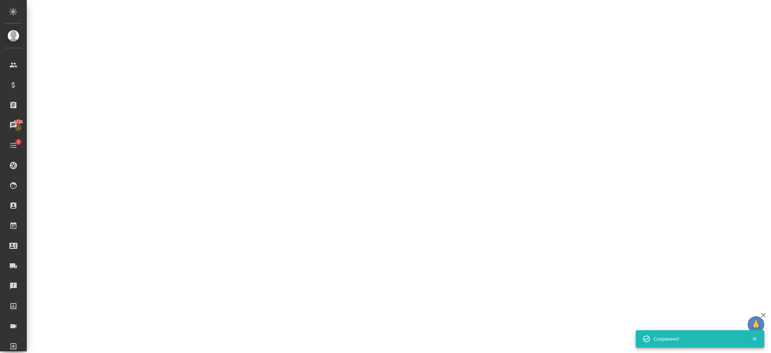
click at [385, 264] on div ".cls-1 fill:#fff; AWATERA Шорова Инесса i.shorova_kiev Клиенты Спецификации Зак…" at bounding box center [385, 176] width 771 height 353
select select "RU"
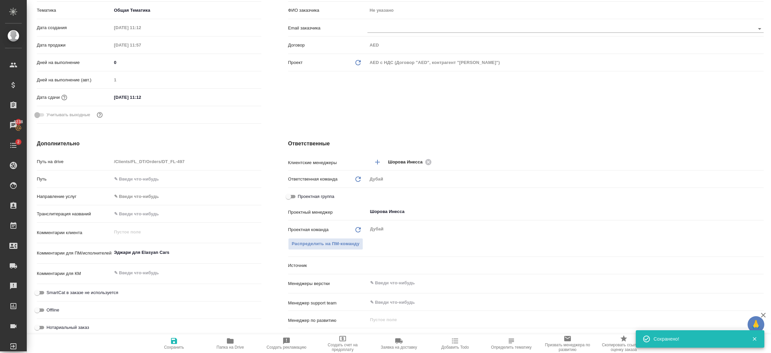
type textarea "x"
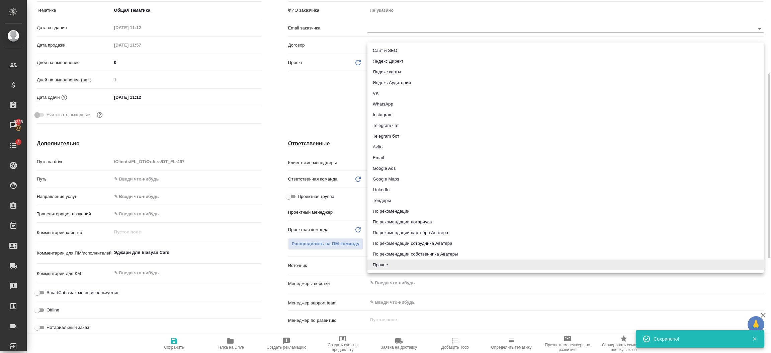
click at [394, 264] on body "🙏 .cls-1 fill:#fff; AWATERA Шорова Инесса i.shorova_kiev Клиенты Спецификации З…" at bounding box center [385, 176] width 771 height 353
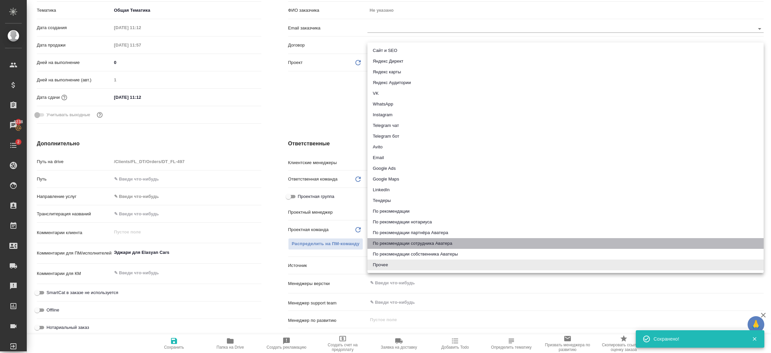
click at [455, 239] on li "По рекомендации сотрудника Аватера" at bounding box center [565, 243] width 396 height 11
type textarea "x"
type input "employeeRecommendation"
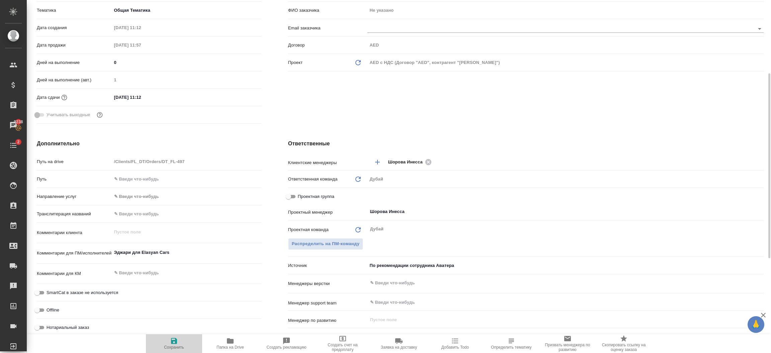
click at [177, 341] on icon "button" at bounding box center [174, 341] width 8 height 8
type textarea "x"
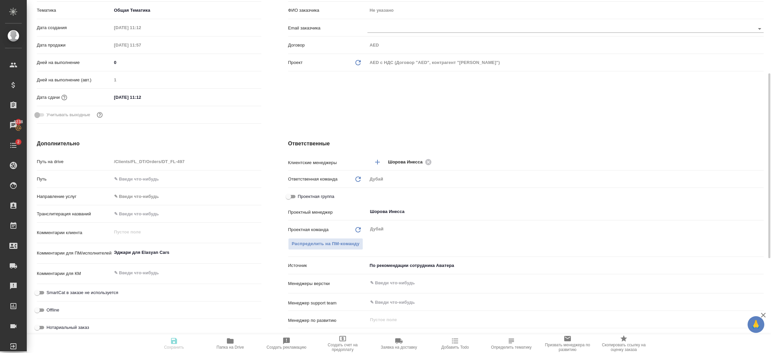
type textarea "x"
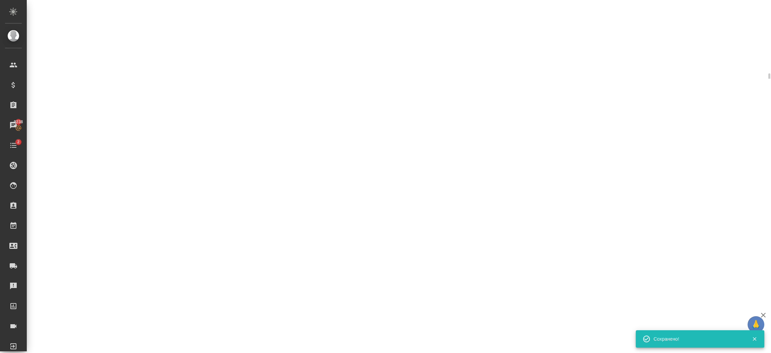
select select "RU"
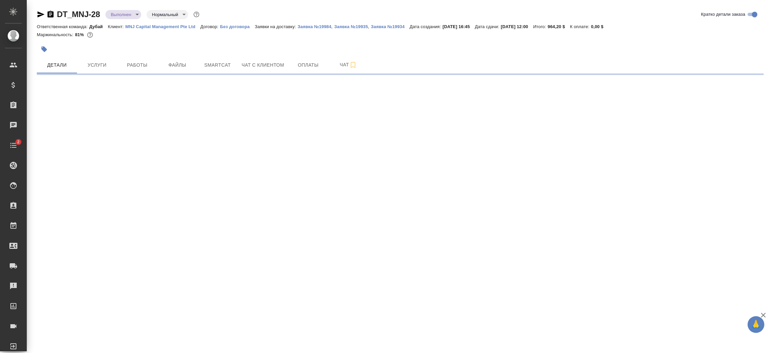
select select "RU"
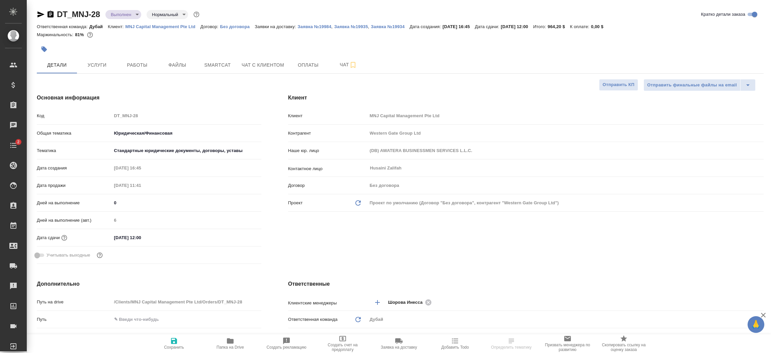
type textarea "x"
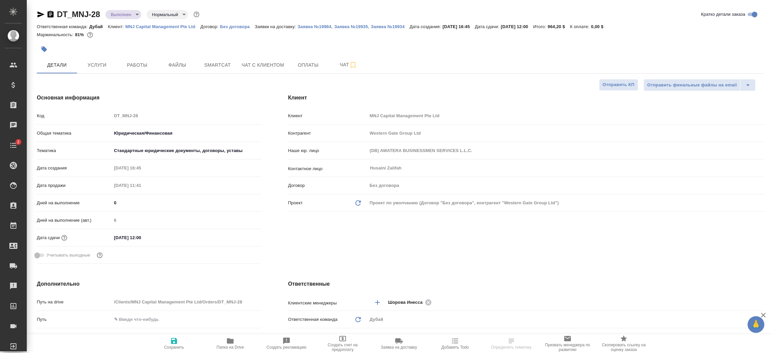
type textarea "x"
click at [405, 258] on div "Клиент Клиент MNJ Capital Management Pte Ltd Контрагент Western Gate Group Ltd …" at bounding box center [526, 179] width 502 height 199
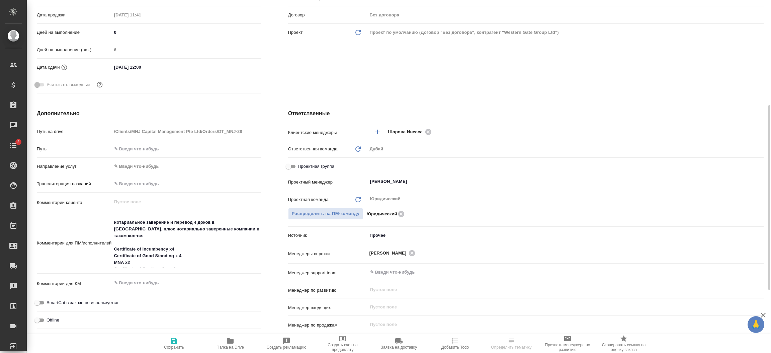
scroll to position [181, 0]
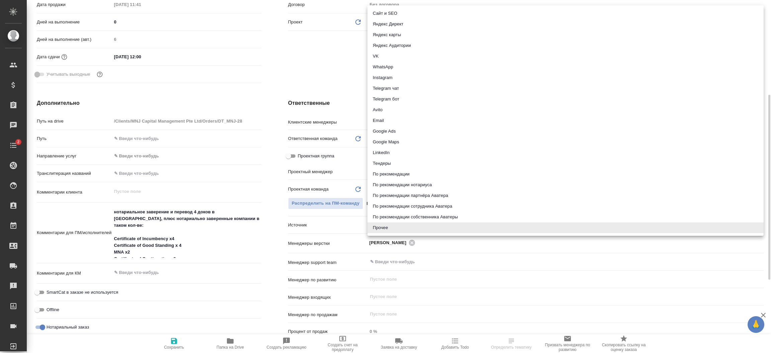
click at [372, 219] on body "🙏 .cls-1 fill:#fff; AWATERA Шорова Инесса i.shorova_kiev Клиенты Спецификации З…" at bounding box center [385, 176] width 771 height 353
click at [381, 7] on ul "Сайт и SEO Яндекс Директ Яндекс карты Яндекс Аудитории VK WhatsApp Instagram Te…" at bounding box center [565, 120] width 396 height 230
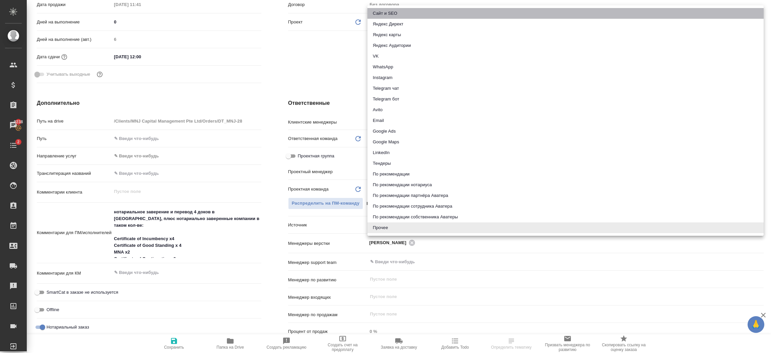
click at [385, 10] on li "Сайт и SEO" at bounding box center [565, 13] width 396 height 11
type textarea "x"
type input "seo"
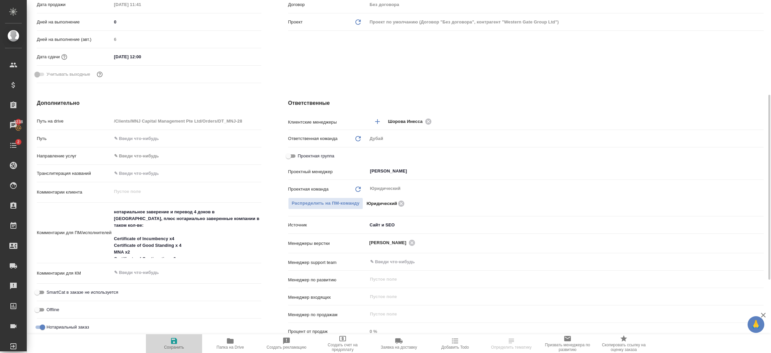
click at [169, 341] on span "Сохранить" at bounding box center [174, 343] width 48 height 13
type textarea "x"
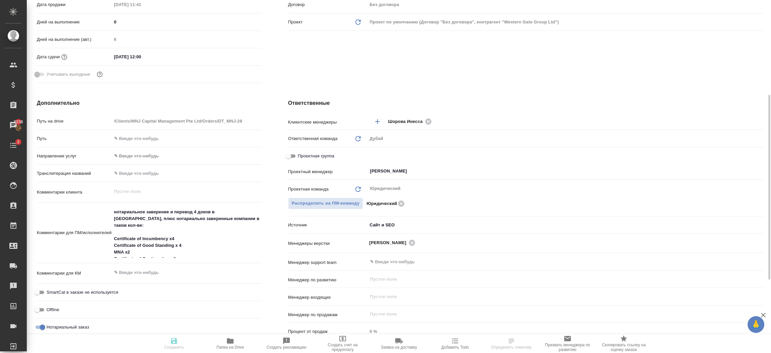
type textarea "x"
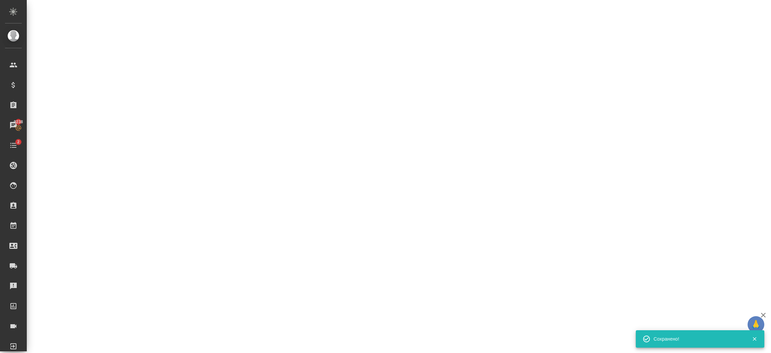
select select "RU"
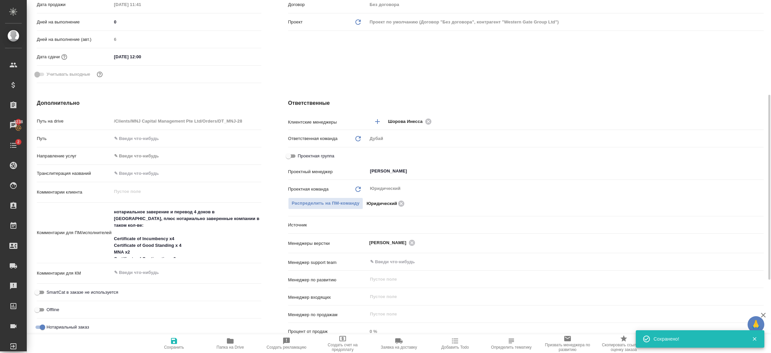
type textarea "x"
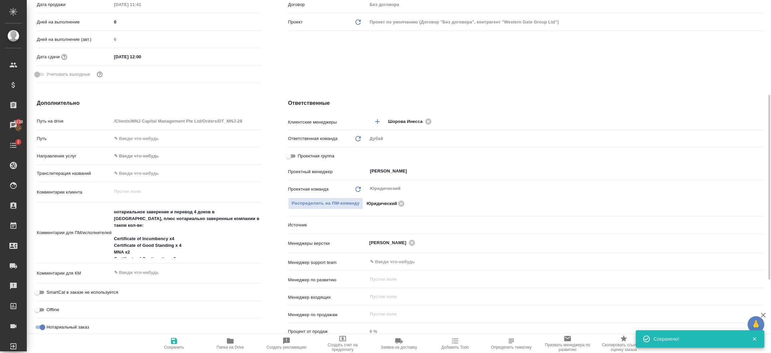
type textarea "x"
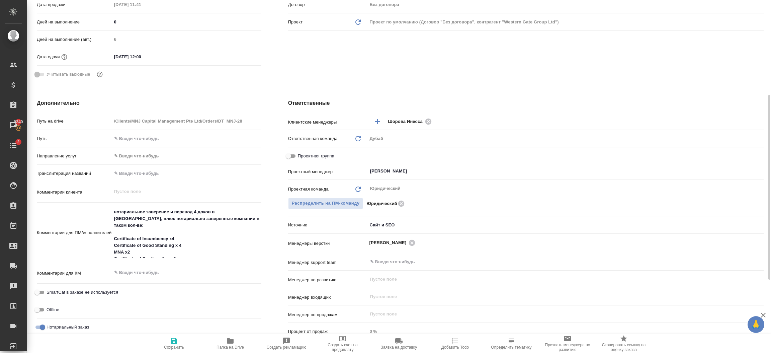
type textarea "x"
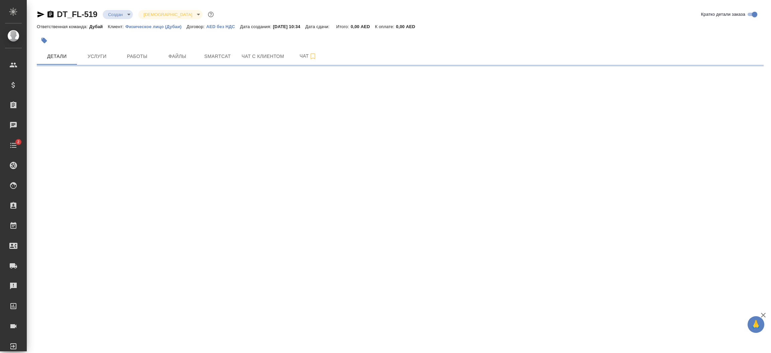
select select "RU"
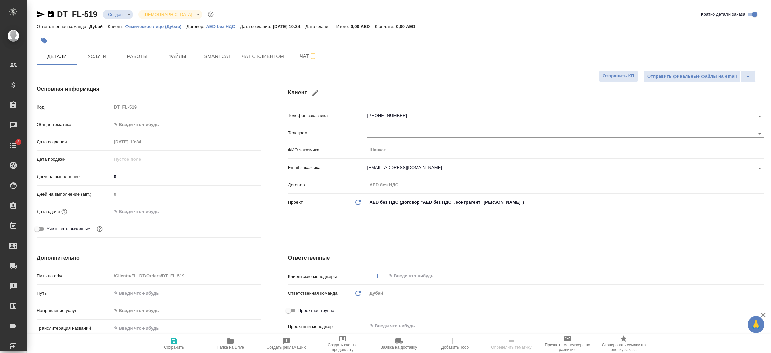
type textarea "x"
click at [254, 56] on span "Чат с клиентом" at bounding box center [263, 56] width 43 height 8
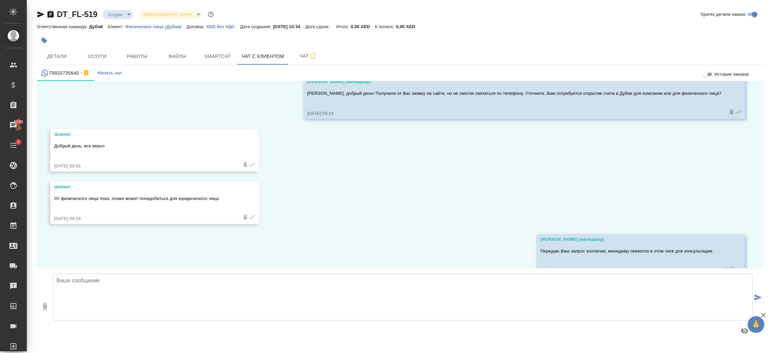
scroll to position [37, 0]
click at [40, 12] on icon "button" at bounding box center [41, 14] width 8 height 8
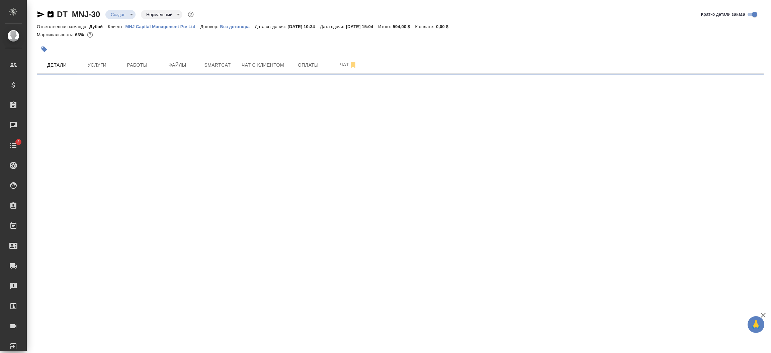
select select "RU"
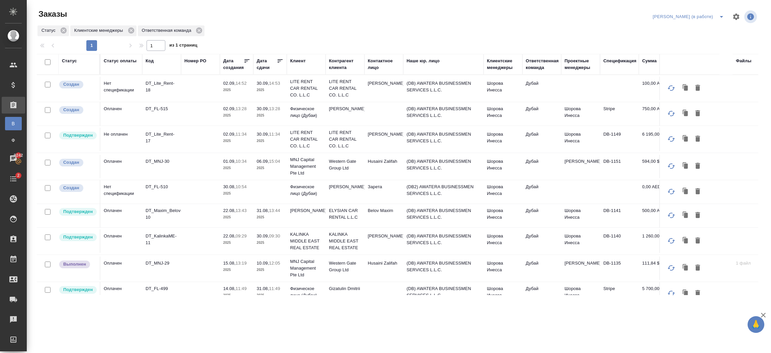
click at [385, 143] on td "[PERSON_NAME]" at bounding box center [383, 139] width 39 height 23
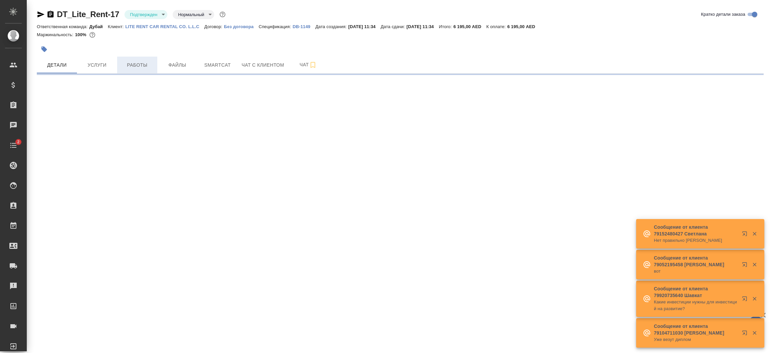
select select "RU"
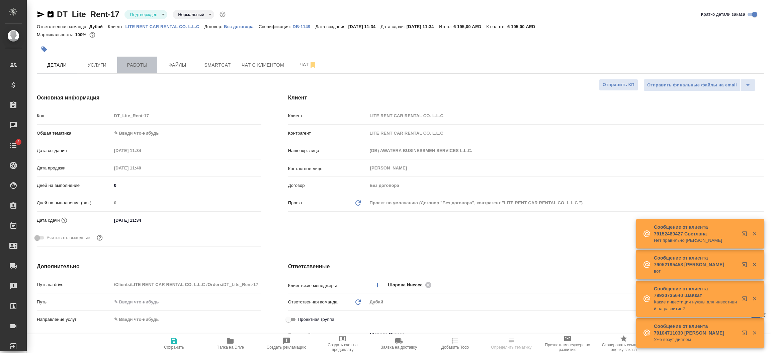
click at [127, 64] on span "Работы" at bounding box center [137, 65] width 32 height 8
type textarea "x"
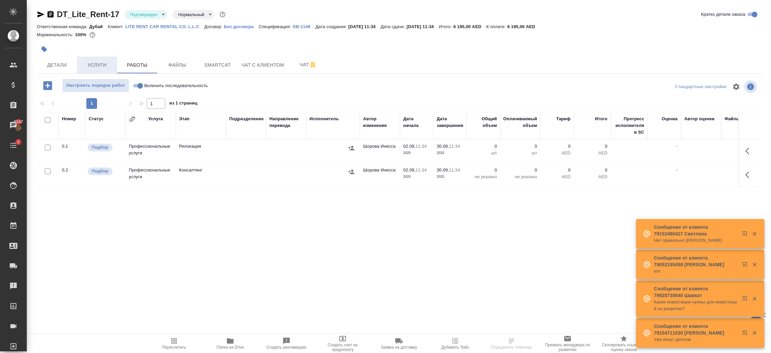
click at [96, 65] on span "Услуги" at bounding box center [97, 65] width 32 height 8
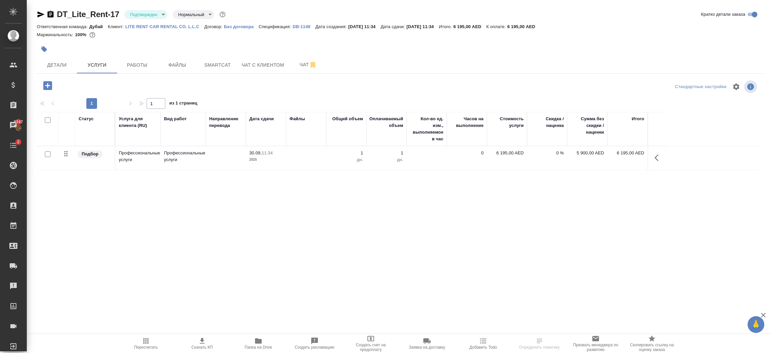
click at [44, 87] on icon "button" at bounding box center [47, 85] width 9 height 9
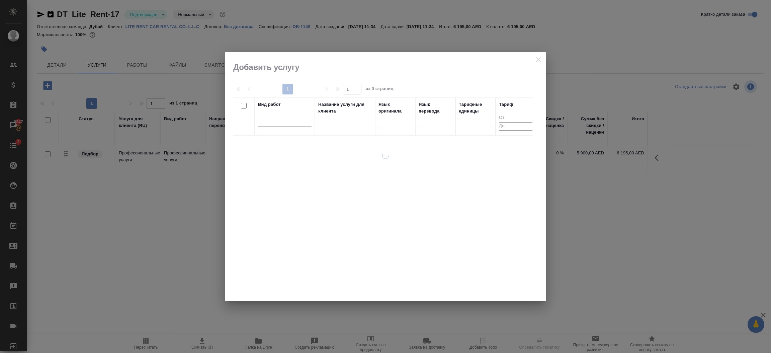
click at [282, 124] on div at bounding box center [285, 120] width 54 height 10
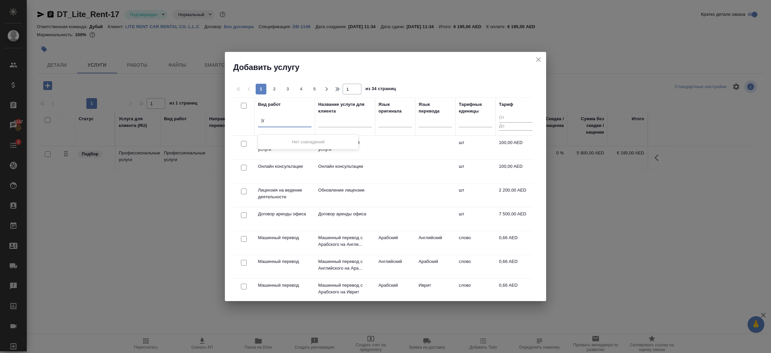
type input "j"
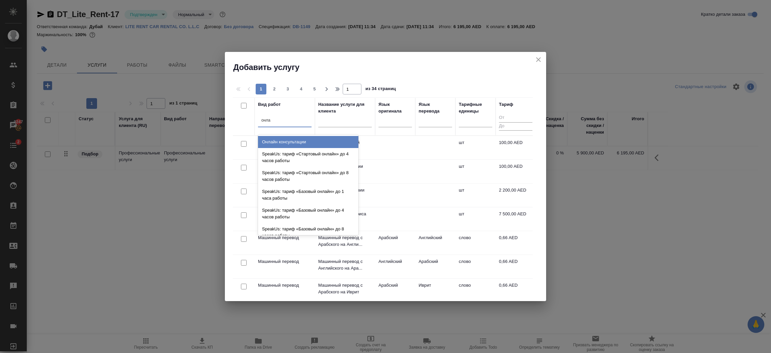
type input "онлай"
click at [285, 140] on div "Онлайн консультации" at bounding box center [308, 142] width 100 height 12
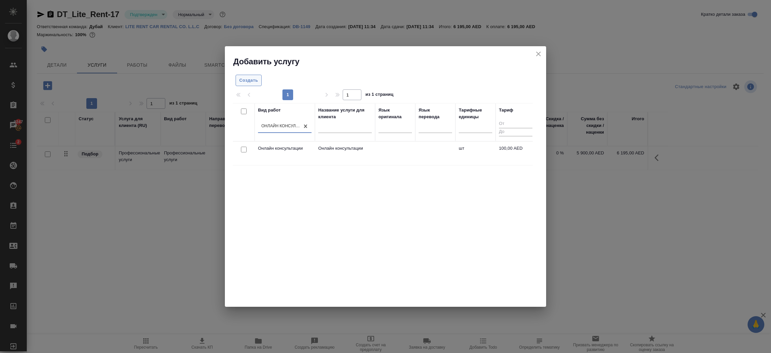
click at [250, 83] on span "Создать" at bounding box center [248, 81] width 19 height 8
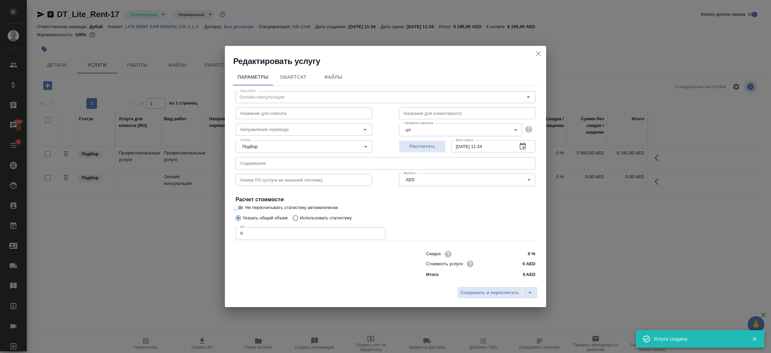
click at [262, 234] on input "0" at bounding box center [311, 233] width 150 height 12
type input "1"
click at [467, 290] on span "Сохранить и пересчитать" at bounding box center [490, 293] width 58 height 8
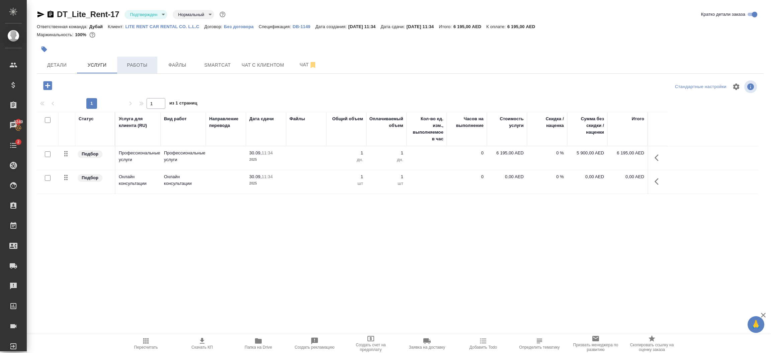
drag, startPoint x: 134, startPoint y: 56, endPoint x: 140, endPoint y: 62, distance: 8.3
click at [140, 62] on div "DT_Lite_Rent-17 Подтвержден confirmed Нормальный normal Кратко детали заказа От…" at bounding box center [400, 136] width 734 height 273
click at [140, 62] on span "Работы" at bounding box center [137, 65] width 32 height 8
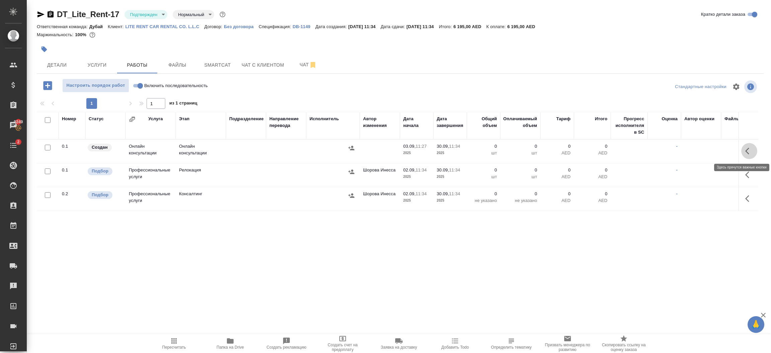
click at [749, 154] on icon "button" at bounding box center [749, 151] width 8 height 8
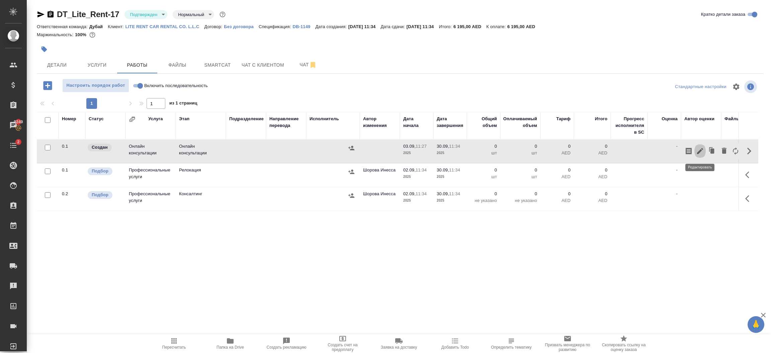
click at [701, 154] on icon "button" at bounding box center [700, 151] width 8 height 8
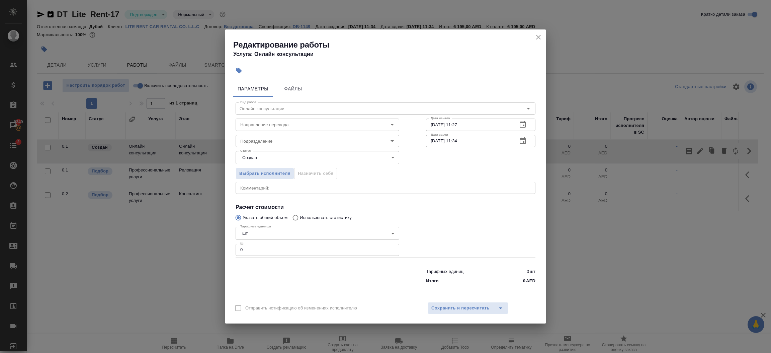
click at [280, 243] on div "Тарифные единицы шт 5a8b1489cc6b4906c91bfdc1 Тарифные единицы Шт 0 Шт" at bounding box center [318, 240] width 164 height 33
click at [276, 249] on input "0" at bounding box center [318, 250] width 164 height 12
type input "1"
click at [473, 313] on button "Сохранить и пересчитать" at bounding box center [461, 308] width 66 height 12
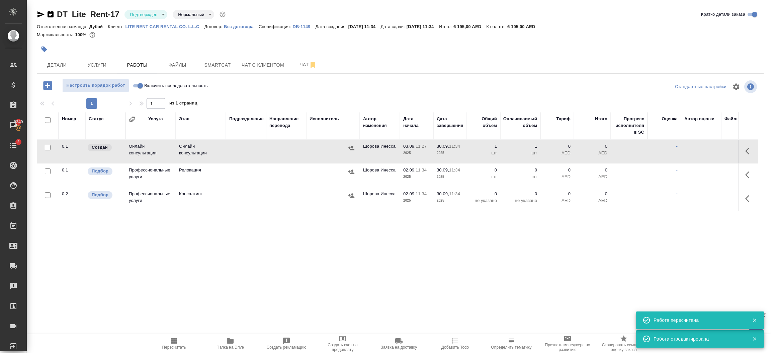
click at [353, 149] on icon "button" at bounding box center [351, 148] width 6 height 4
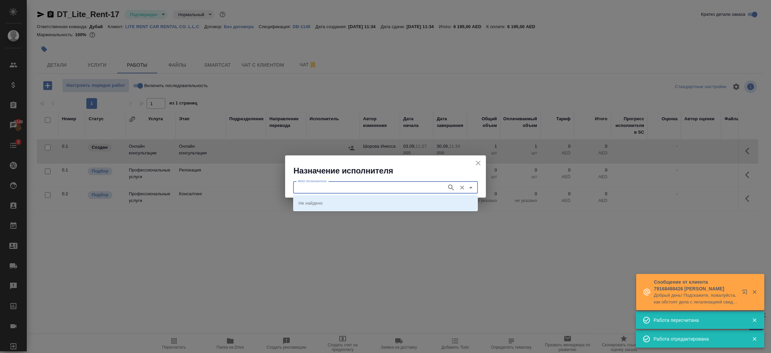
click at [333, 187] on input "ФИО Исполнителя" at bounding box center [369, 187] width 148 height 8
type input "future"
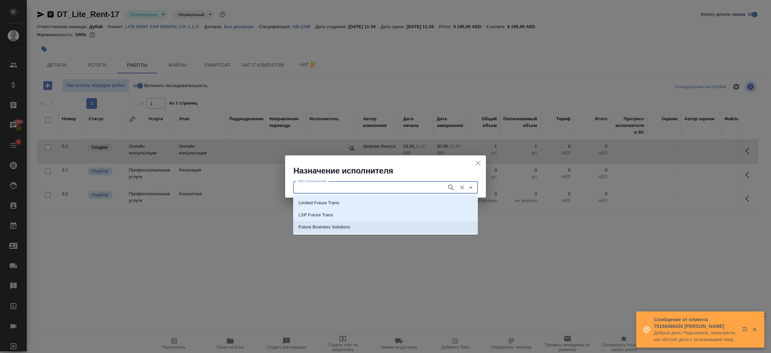
click at [402, 223] on li "Future Business Solutions" at bounding box center [385, 227] width 185 height 12
type input "Future Business Solutions"
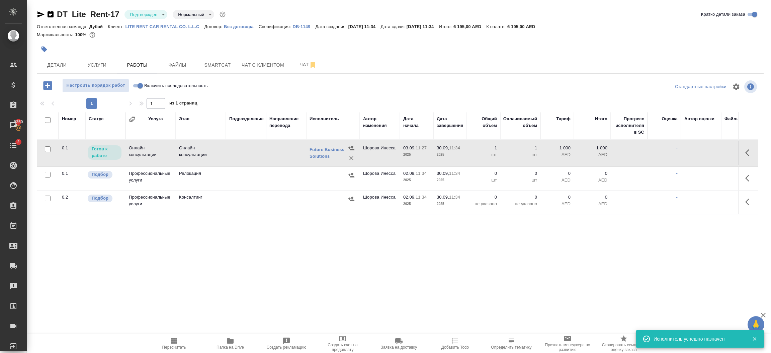
click at [747, 152] on icon "button" at bounding box center [749, 153] width 8 height 8
click at [700, 154] on icon "button" at bounding box center [700, 153] width 6 height 6
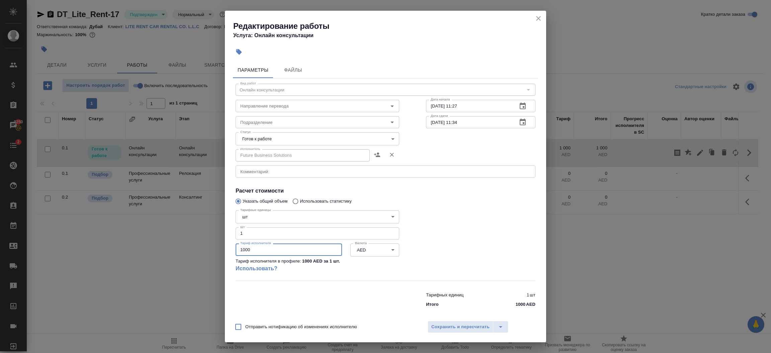
drag, startPoint x: 266, startPoint y: 250, endPoint x: 218, endPoint y: 251, distance: 47.9
click at [218, 251] on div "Редактирование работы Услуга: Онлайн консультации Параметры Файлы Вид работ Онл…" at bounding box center [385, 176] width 771 height 353
type input "3910"
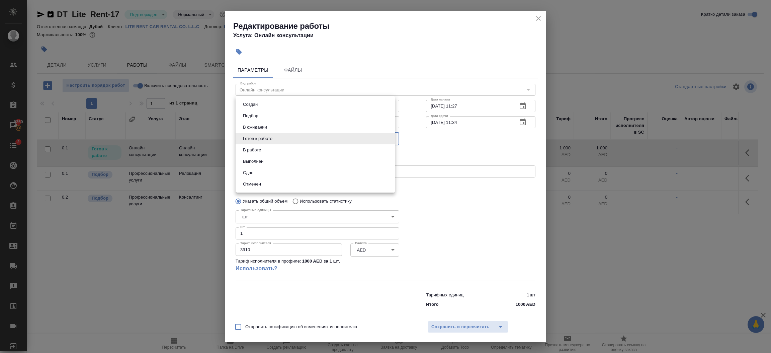
click at [270, 134] on body "🙏 .cls-1 fill:#fff; AWATERA Шорова Инесса i.shorova_kiev Клиенты Спецификации З…" at bounding box center [385, 176] width 771 height 353
click at [263, 171] on li "Сдан" at bounding box center [315, 172] width 159 height 11
type input "closed"
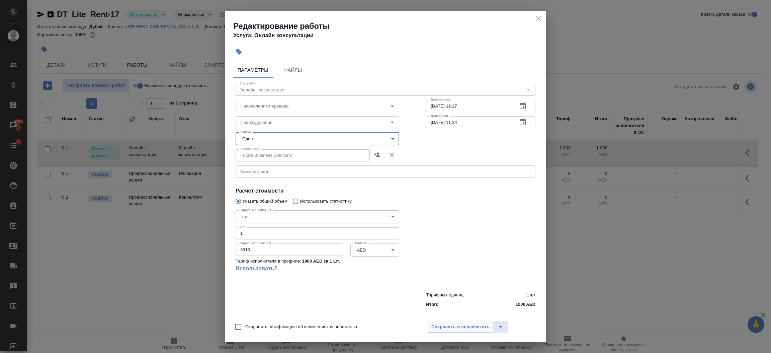
click at [447, 328] on span "Сохранить и пересчитать" at bounding box center [460, 327] width 58 height 8
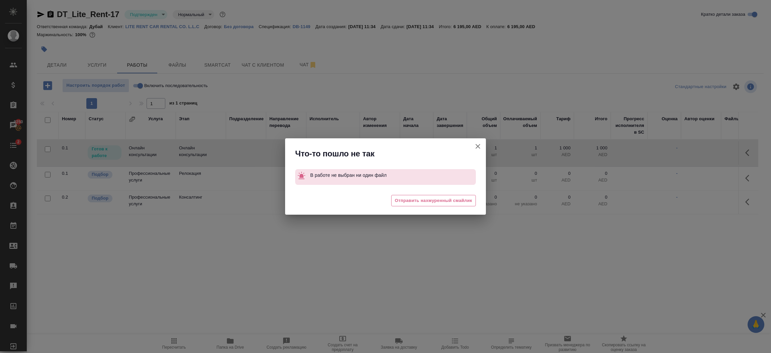
click at [477, 141] on button "Группировать работы по услугам" at bounding box center [478, 146] width 16 height 16
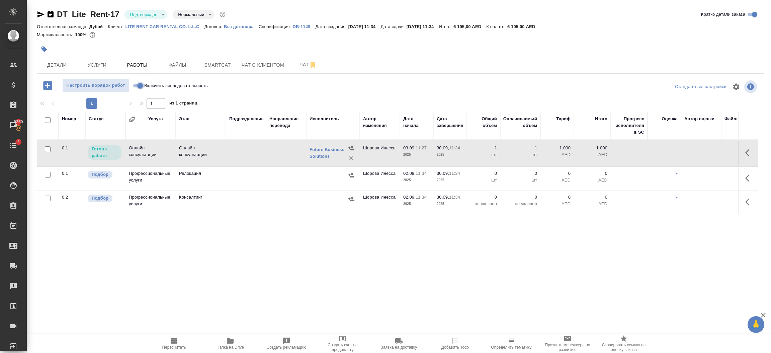
click at [141, 84] on input "Включить последовательность" at bounding box center [140, 86] width 24 height 8
checkbox input "true"
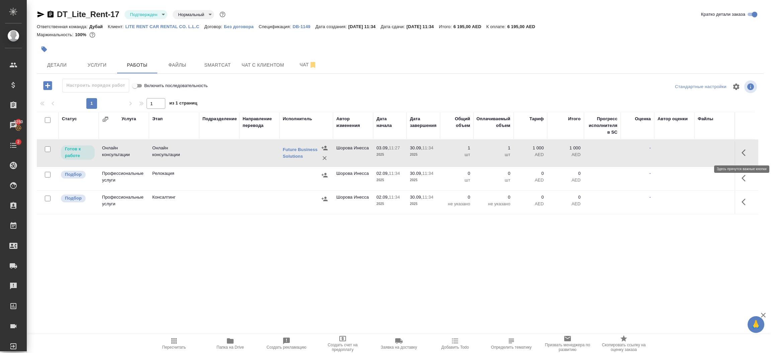
click at [744, 156] on icon "button" at bounding box center [746, 153] width 8 height 8
click at [697, 154] on icon "button" at bounding box center [696, 153] width 8 height 8
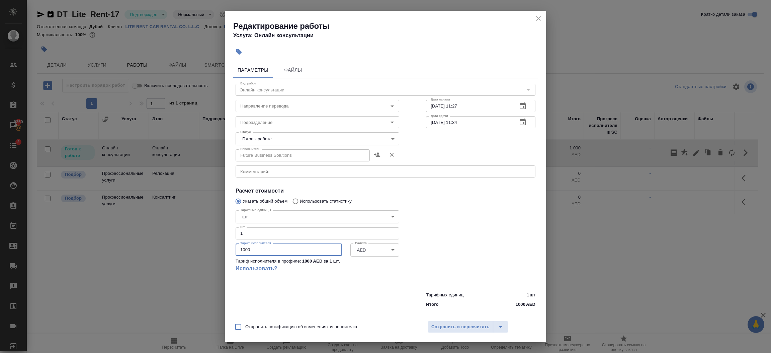
drag, startPoint x: 302, startPoint y: 250, endPoint x: 205, endPoint y: 251, distance: 96.1
click at [205, 251] on div "Редактирование работы Услуга: Онлайн консультации Параметры Файлы Вид работ Онл…" at bounding box center [385, 176] width 771 height 353
type input "3910"
click at [312, 141] on body "🙏 .cls-1 fill:#fff; AWATERA Шорова Инесса i.shorova_kiev Клиенты Спецификации З…" at bounding box center [385, 176] width 771 height 353
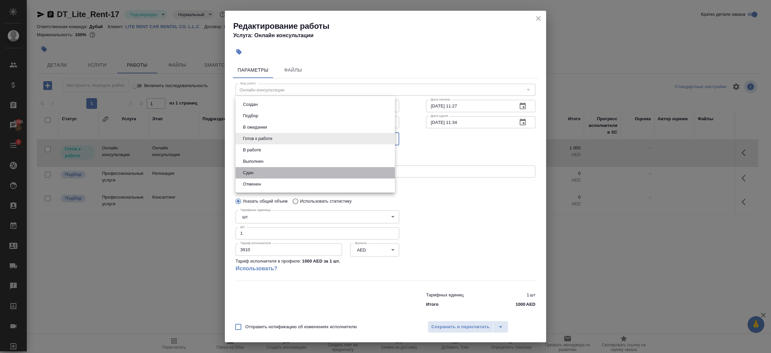
click at [268, 173] on li "Сдан" at bounding box center [315, 172] width 159 height 11
type input "closed"
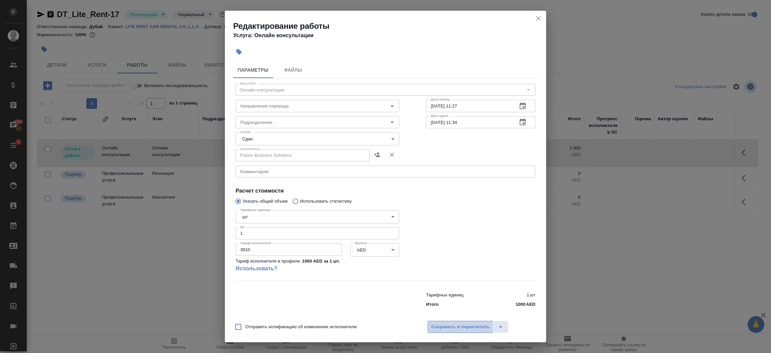
click at [440, 328] on span "Сохранить и пересчитать" at bounding box center [460, 327] width 58 height 8
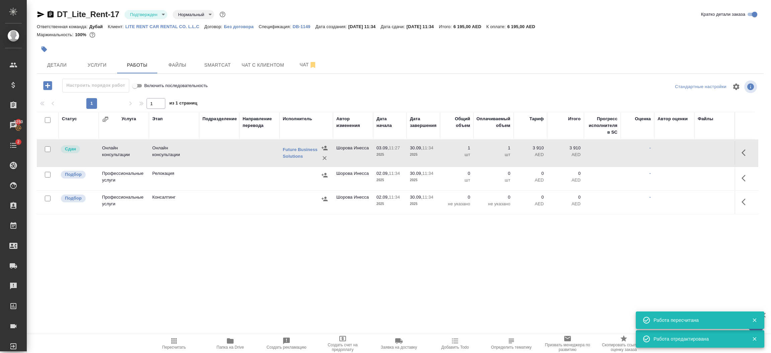
click at [545, 161] on td "3 910 AED" at bounding box center [530, 152] width 33 height 23
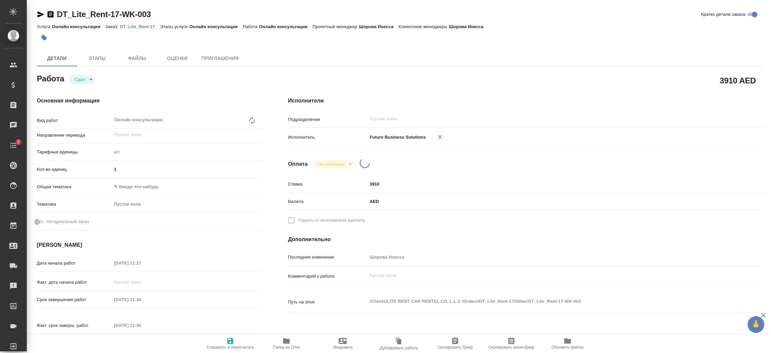
type textarea "x"
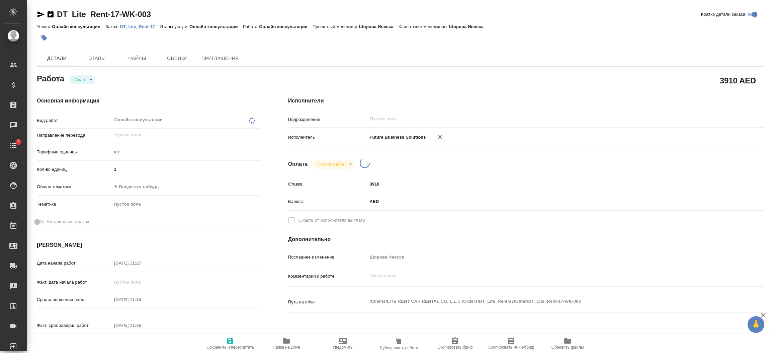
type textarea "x"
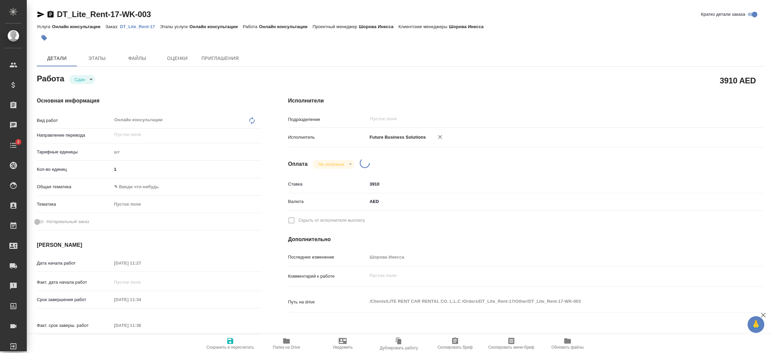
type textarea "x"
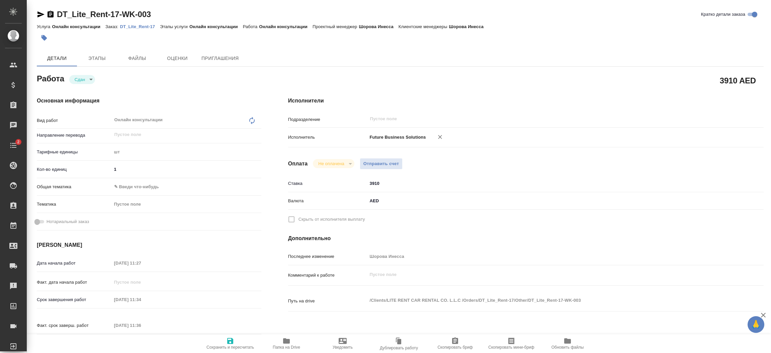
type textarea "x"
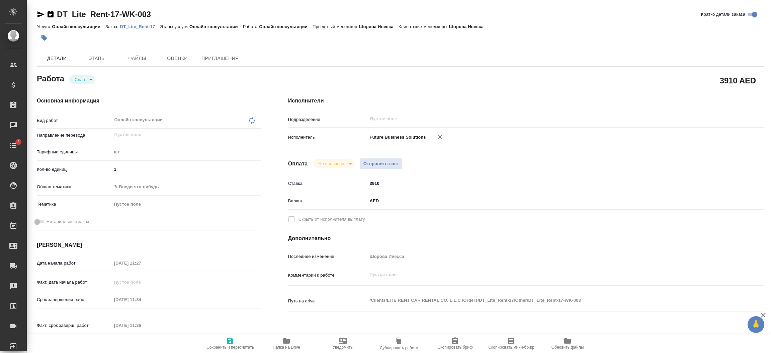
type textarea "x"
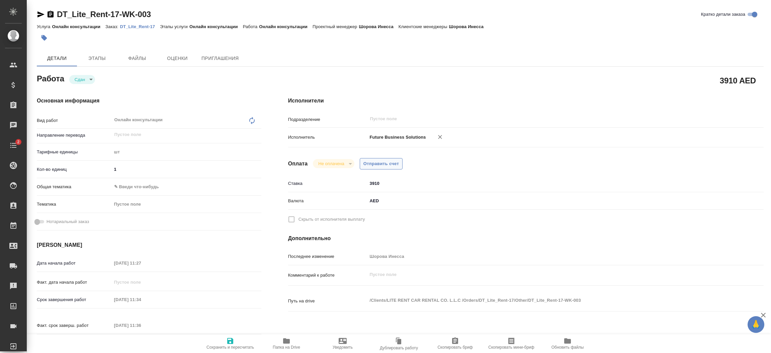
click at [376, 163] on span "Отправить счет" at bounding box center [381, 164] width 36 height 8
type textarea "x"
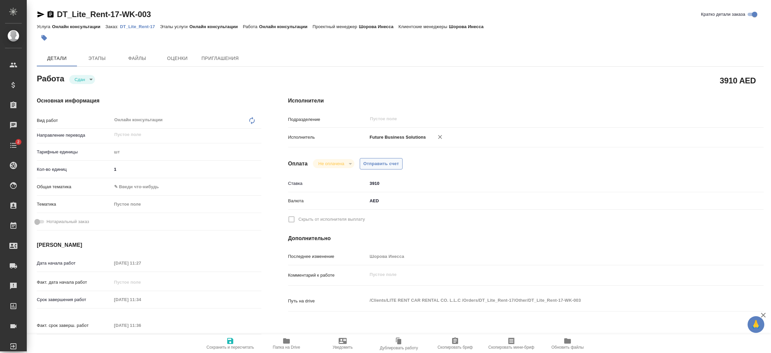
type textarea "x"
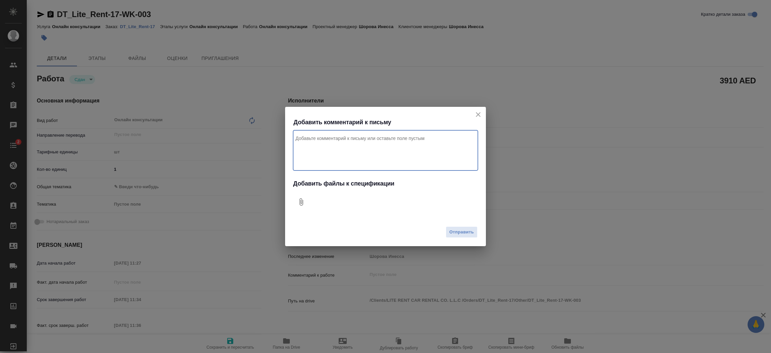
click at [357, 155] on textarea "Комментарий к письму" at bounding box center [385, 150] width 185 height 40
type textarea "x"
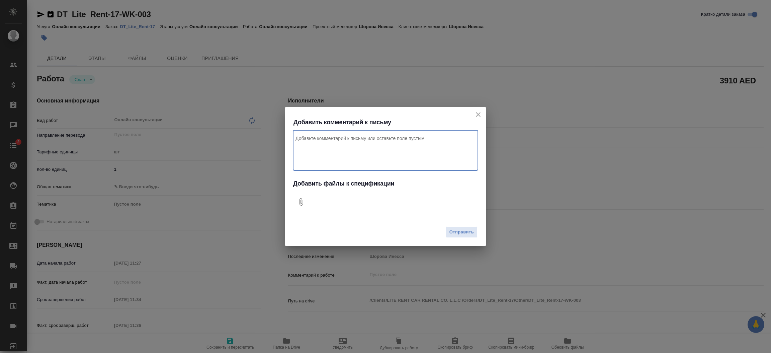
type textarea "x"
type textarea "Привет, за эджари для клиента, мы предупреждали если что [PERSON_NAME] про этот…"
click at [306, 200] on button "0" at bounding box center [301, 202] width 16 height 16
click at [465, 235] on span "Отправить" at bounding box center [461, 232] width 24 height 8
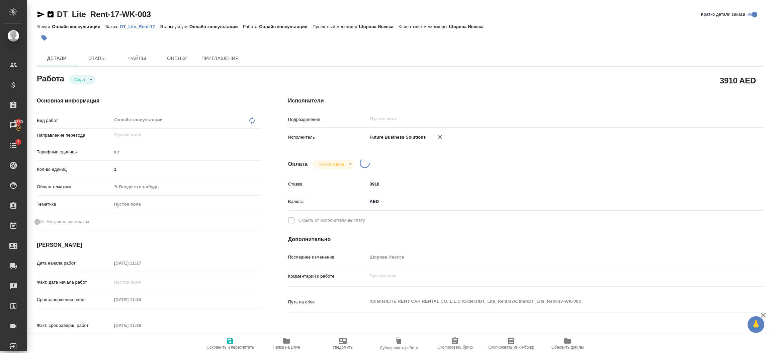
type textarea "x"
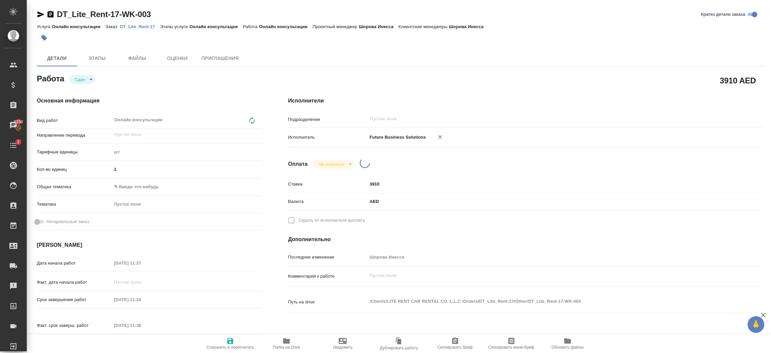
type input "closed"
type textarea "Онлайн консультации"
type textarea "x"
type input "5a8b1489cc6b4906c91bfdc1"
type input "1"
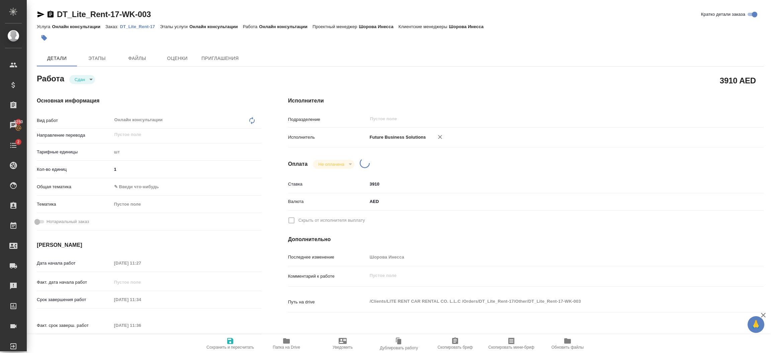
type input "[DATE] 11:27"
type input "[DATE] 11:34"
type input "[DATE] 11:36"
type input "[DATE] 11:34"
type input "notPayed"
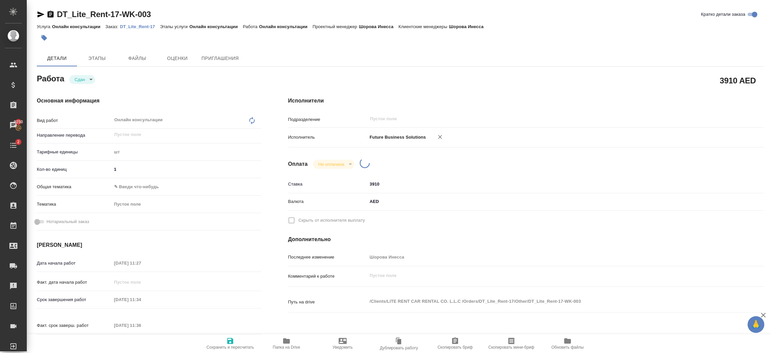
type input "3910"
type input "AED"
type input "Шорова Инесса"
type textarea "x"
type textarea "/Clients/LITE RENT CAR RENTAL CO. L.L.C /Orders/DT_Lite_Rent-17/Other/DT_Lite_R…"
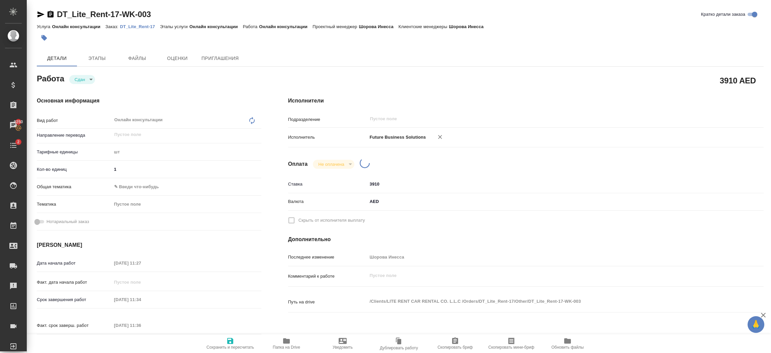
type textarea "x"
type input "DT_Lite_Rent-17"
type input "Онлайн консультации"
type input "Шорова Инесса"
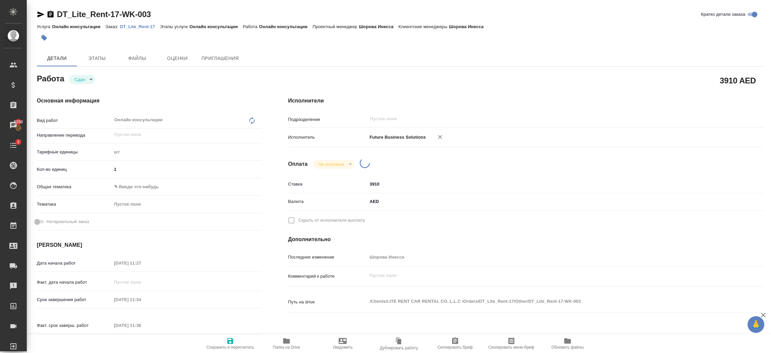
type input "/Clients/LITE RENT CAR RENTAL CO. L.L.C /Orders/DT_Lite_Rent-17"
type textarea "x"
type textarea "Эджари"
type textarea "x"
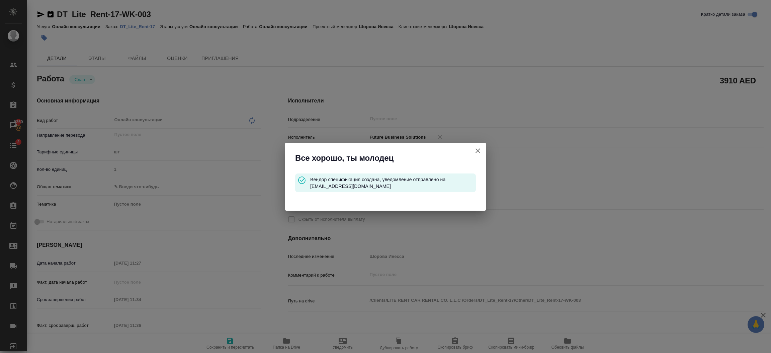
type textarea "x"
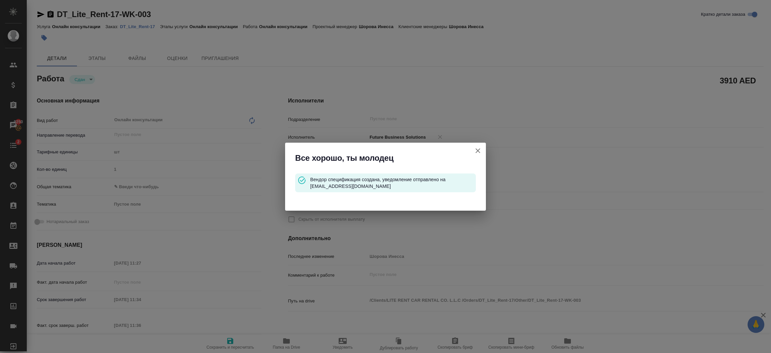
type textarea "x"
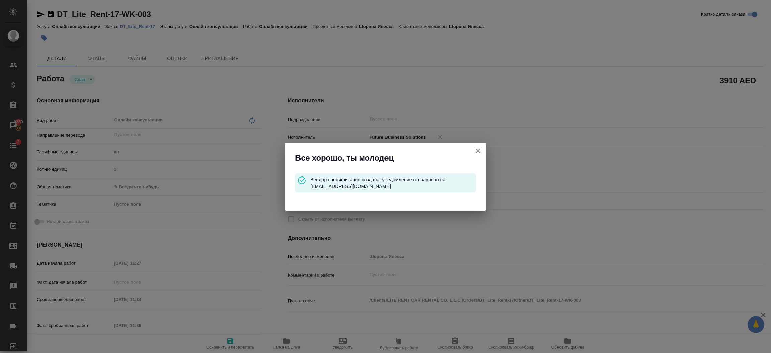
type textarea "x"
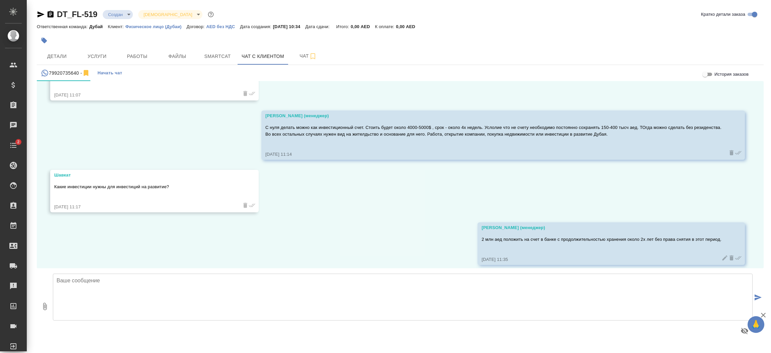
scroll to position [388, 0]
